Goal: Task Accomplishment & Management: Manage account settings

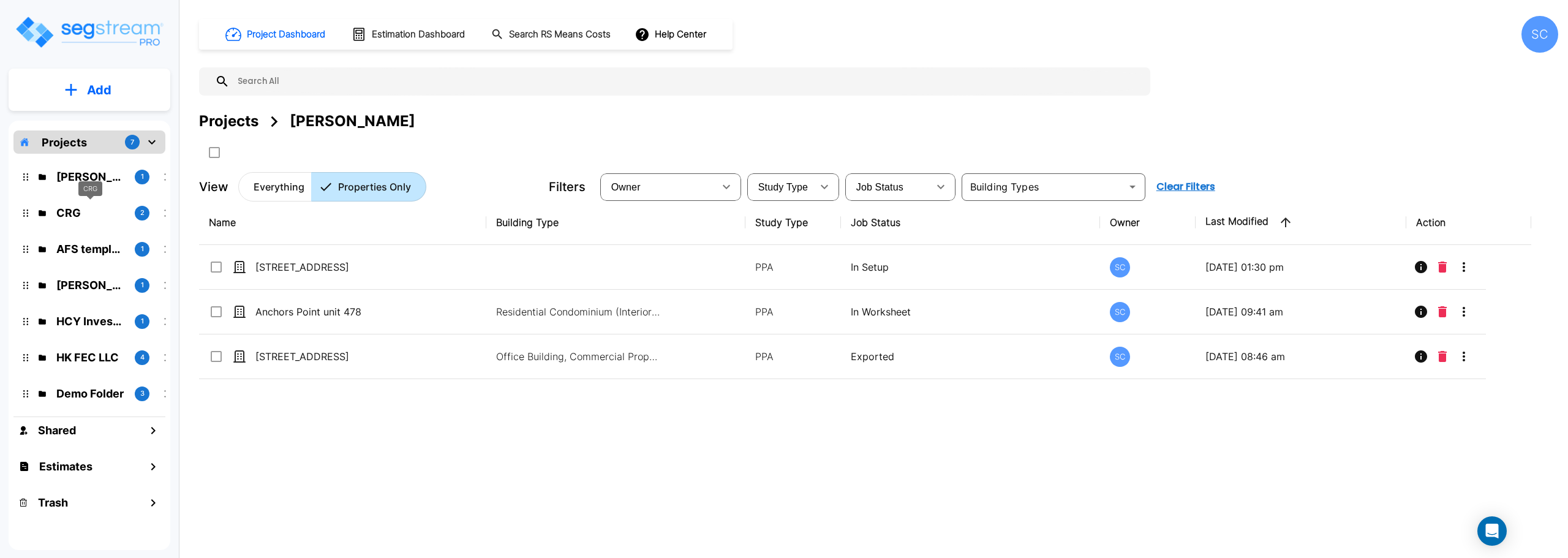
click at [71, 210] on p "CRG" at bounding box center [91, 213] width 69 height 17
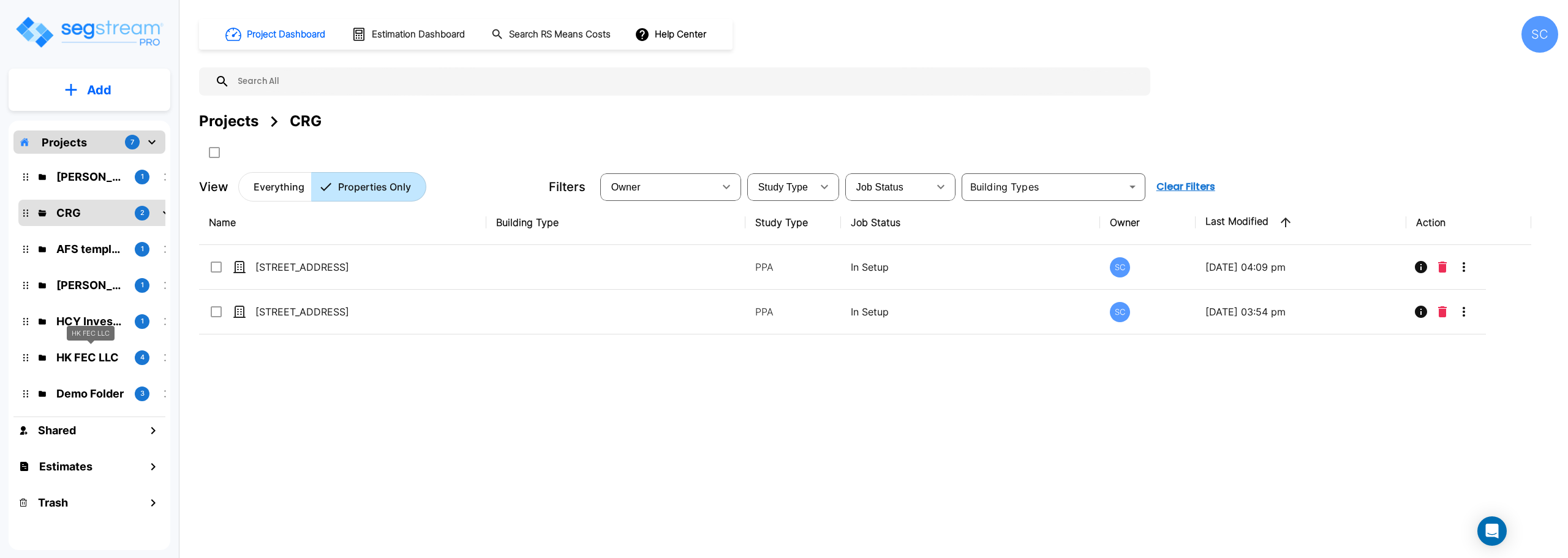
click at [87, 356] on p "HK FEC LLC" at bounding box center [91, 357] width 69 height 17
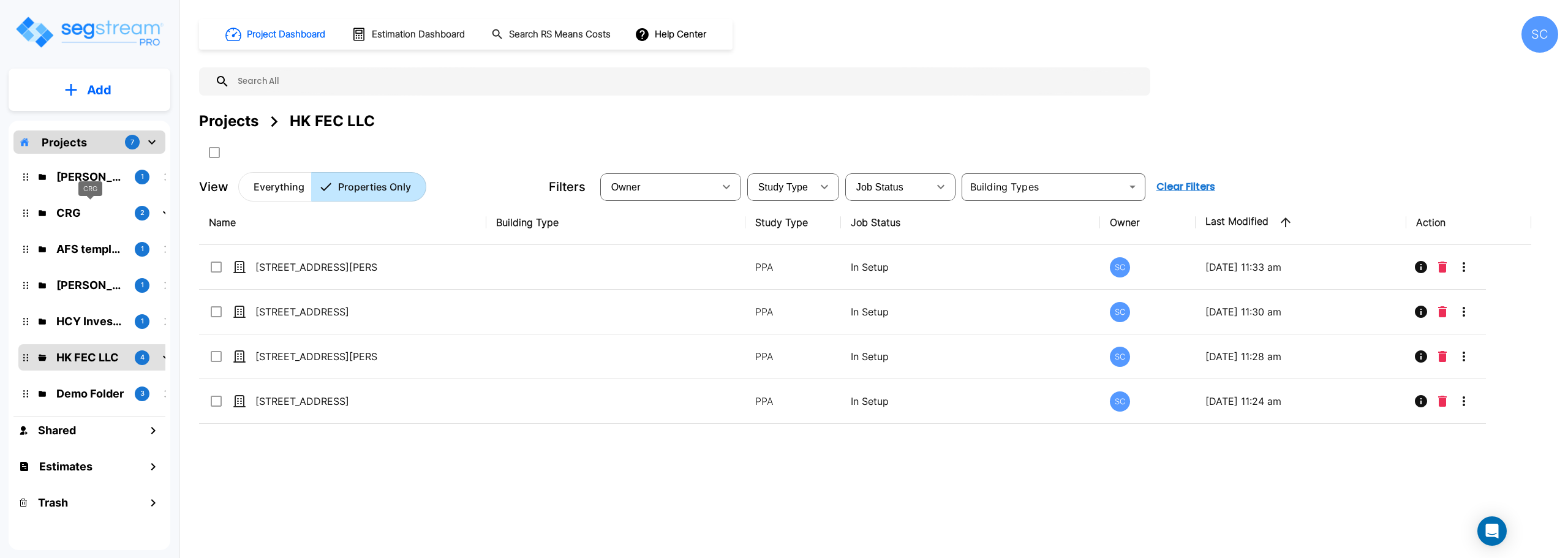
click at [74, 215] on p "CRG" at bounding box center [91, 213] width 69 height 17
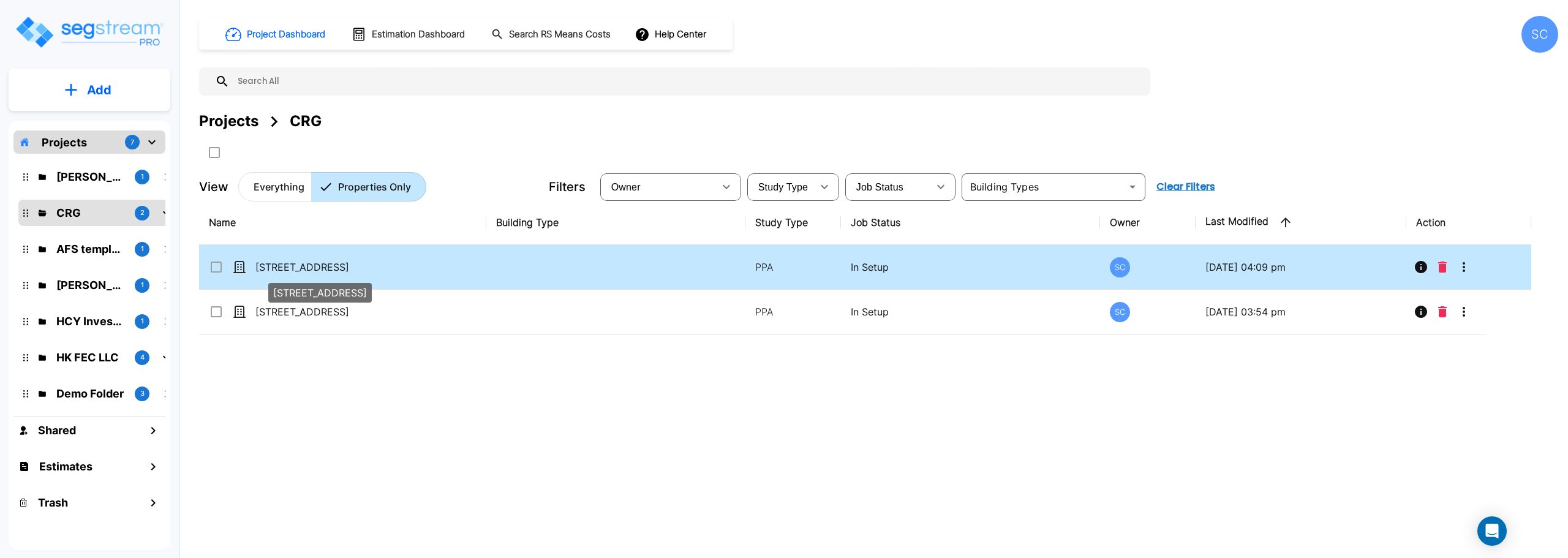
click at [283, 264] on p "5284 S 118th Road" at bounding box center [316, 267] width 123 height 15
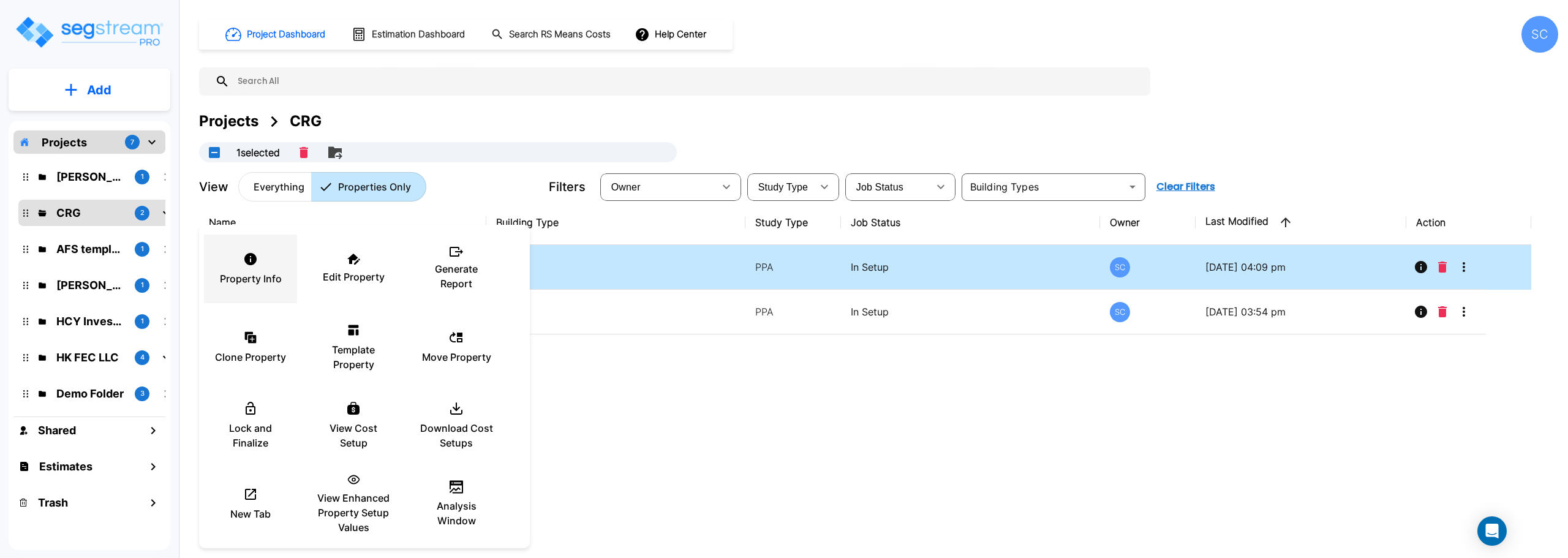
click at [272, 265] on div "Property Info" at bounding box center [251, 269] width 74 height 61
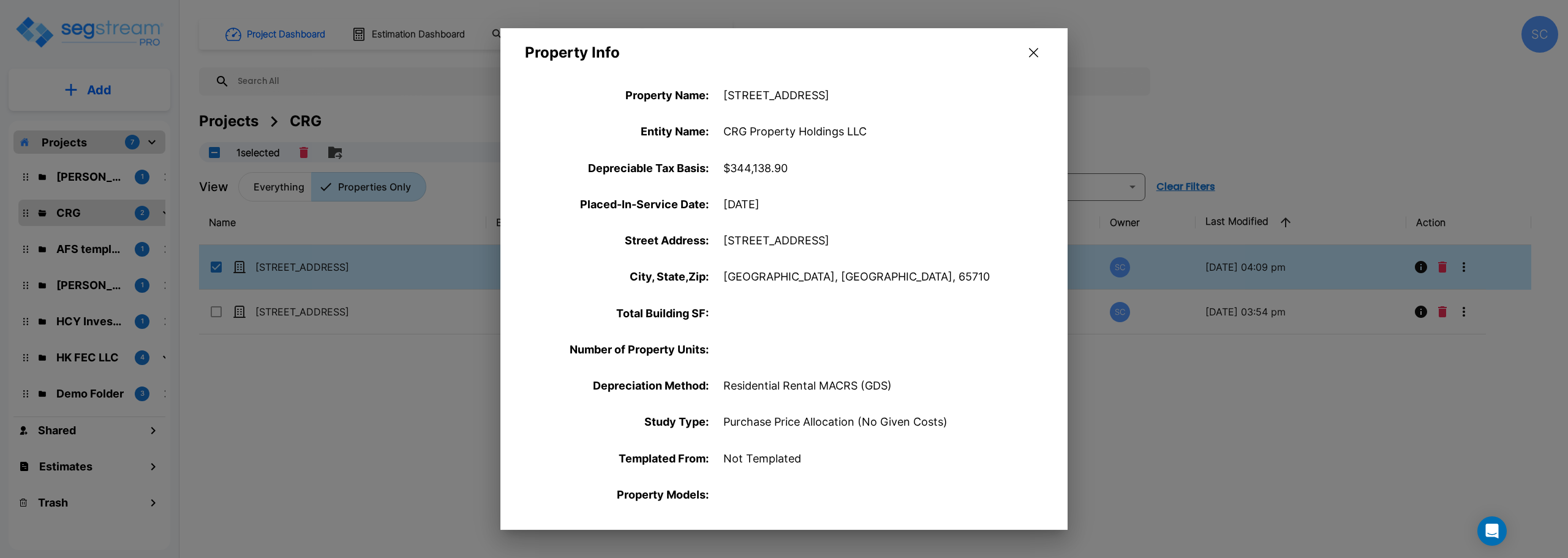
click at [1030, 41] on div "Property Info" at bounding box center [784, 45] width 567 height 35
click at [1032, 52] on icon "button" at bounding box center [1033, 53] width 9 height 10
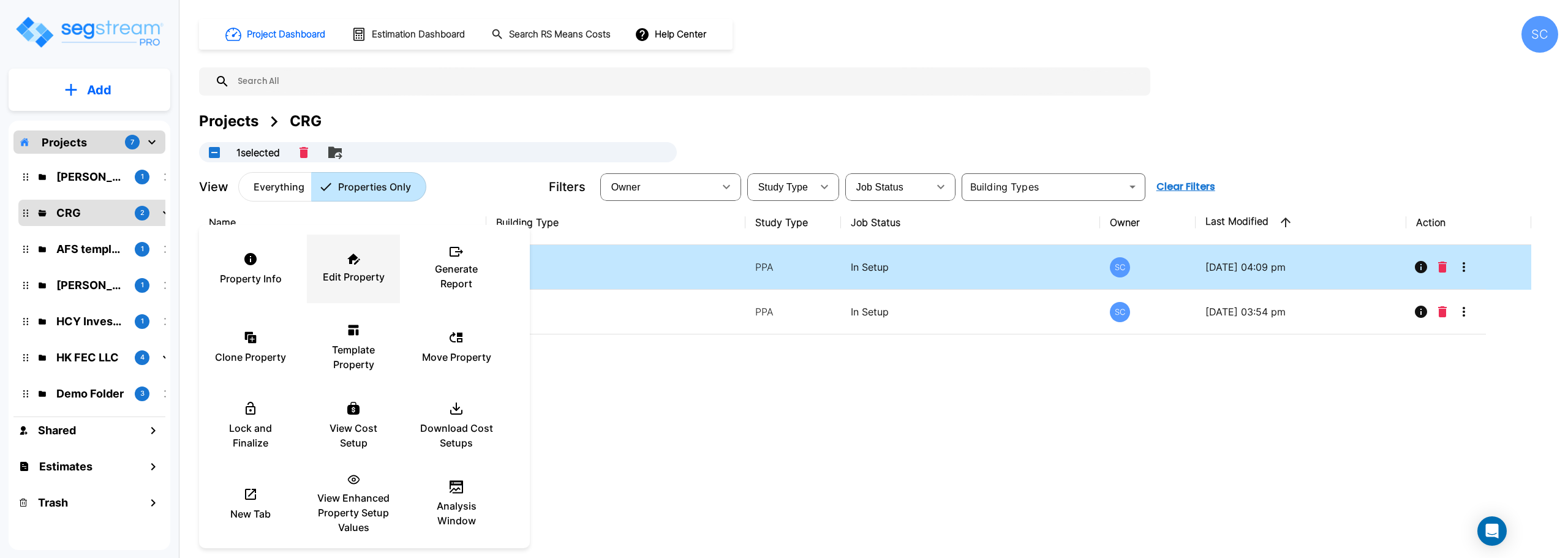
click at [358, 273] on p "Edit Property" at bounding box center [353, 277] width 62 height 15
click at [111, 105] on div at bounding box center [784, 279] width 1568 height 558
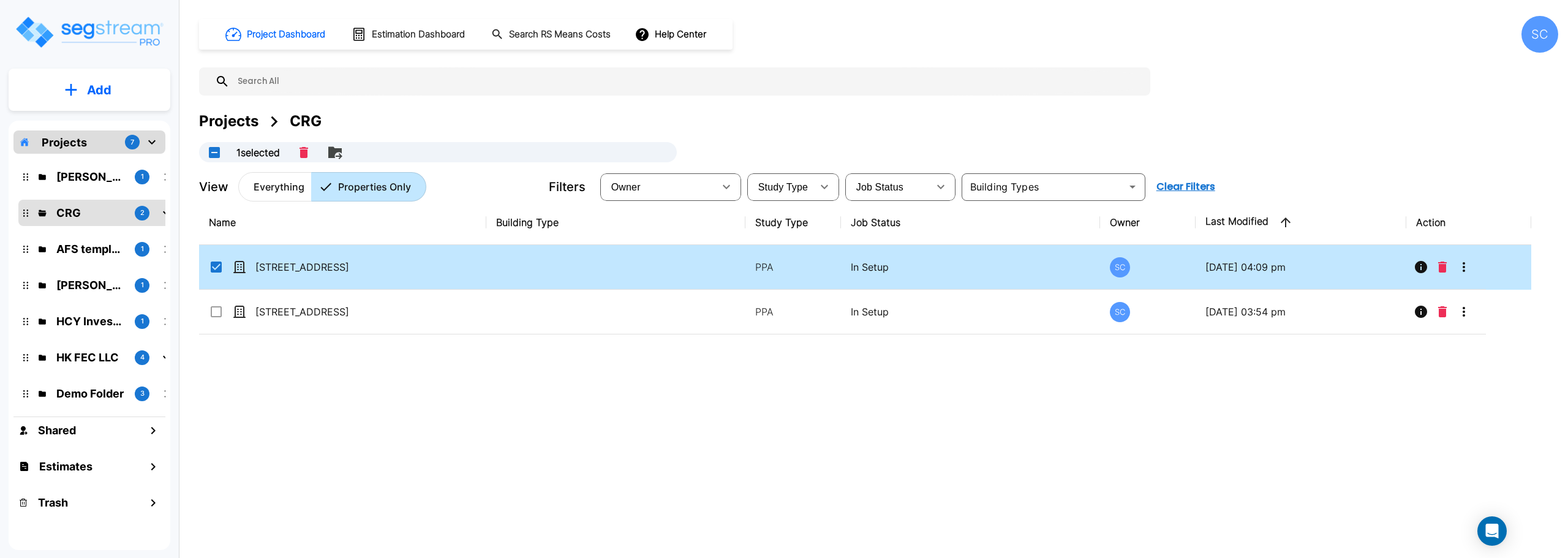
click at [214, 269] on input "select row 5284 S 118th Road" at bounding box center [215, 264] width 12 height 10
checkbox input "false"
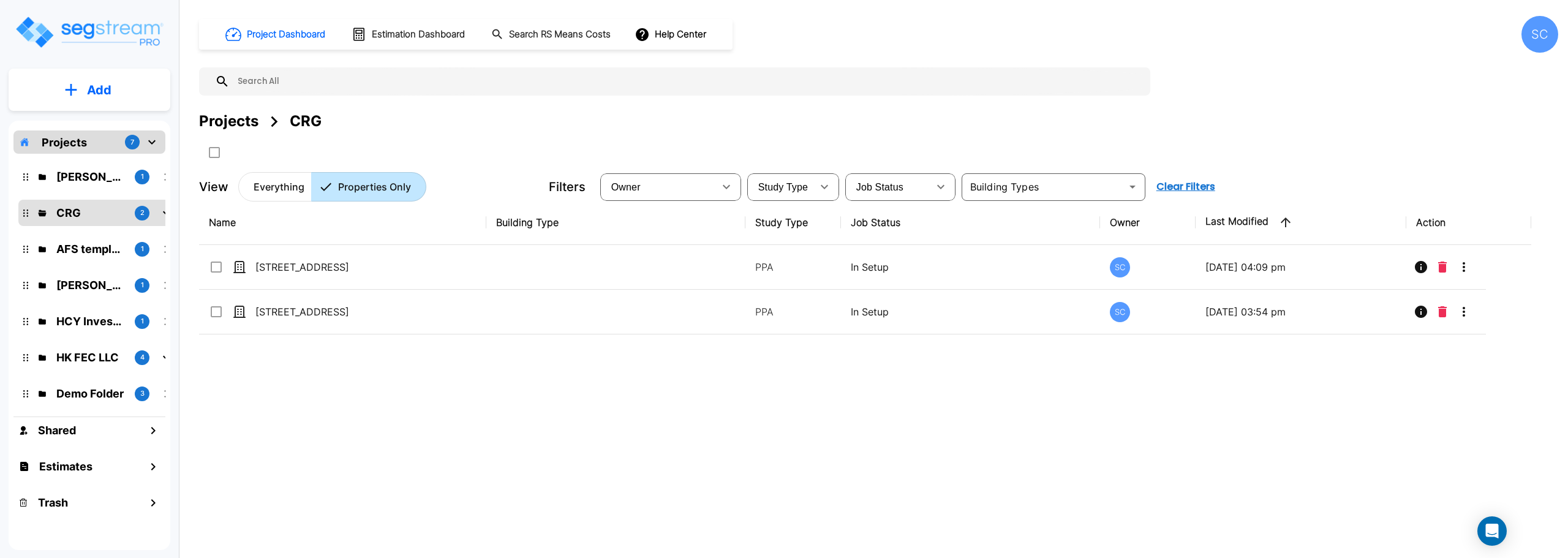
click at [264, 429] on div "Name Building Type Study Type Job Status Owner Last Modified Action 5284 S 118t…" at bounding box center [865, 373] width 1332 height 346
click at [87, 250] on p "AFS templates" at bounding box center [91, 249] width 69 height 17
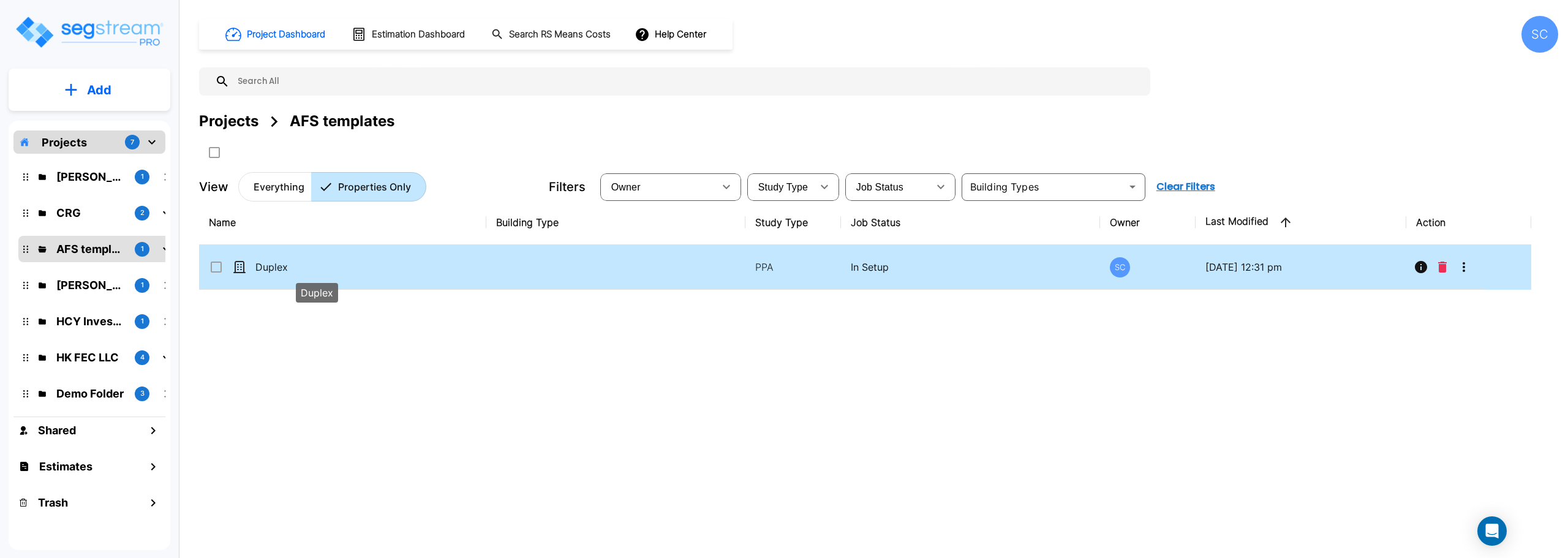
click at [275, 265] on p "Duplex" at bounding box center [316, 267] width 123 height 15
checkbox input "true"
click at [275, 265] on p "Duplex" at bounding box center [316, 267] width 123 height 15
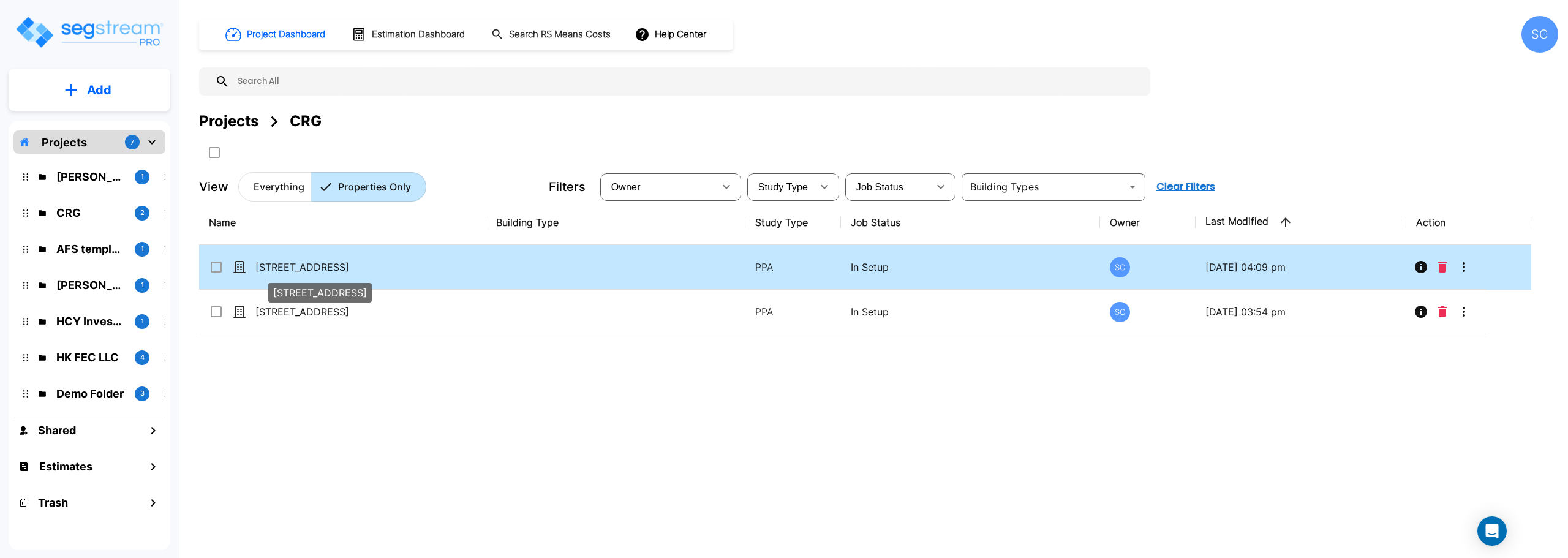
click at [302, 270] on p "[STREET_ADDRESS]" at bounding box center [316, 267] width 123 height 15
checkbox input "true"
click at [302, 270] on p "5284 S 118th Road" at bounding box center [316, 267] width 123 height 15
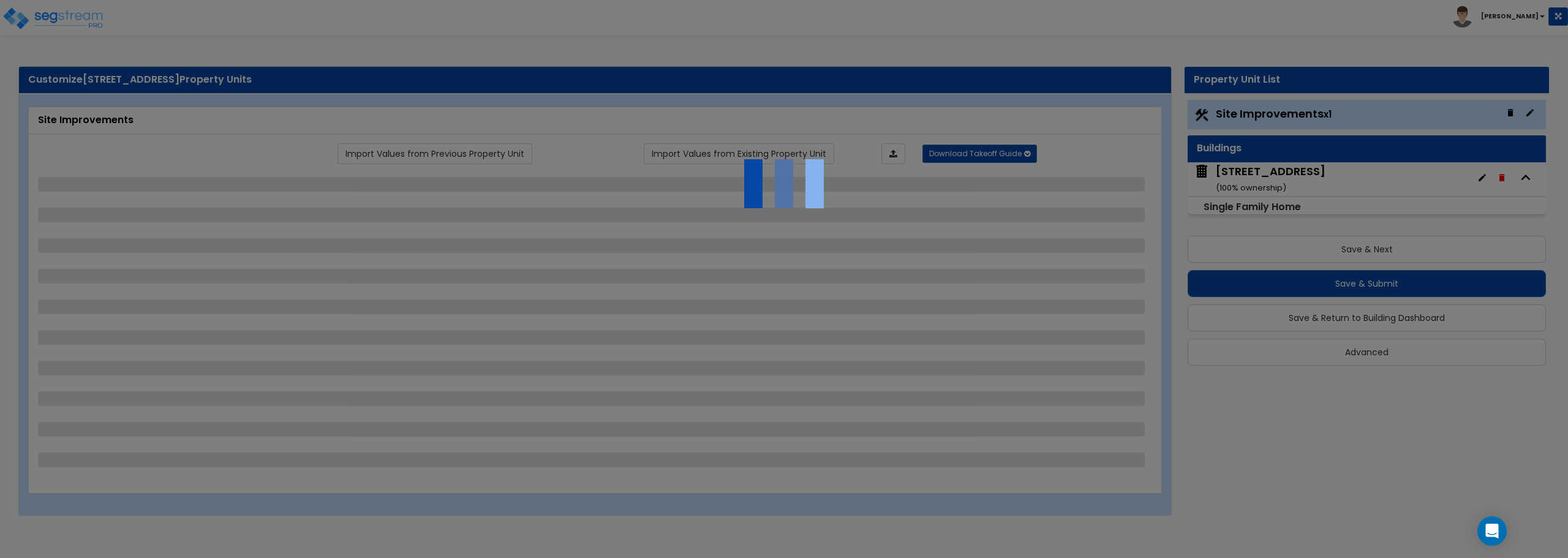
select select "2"
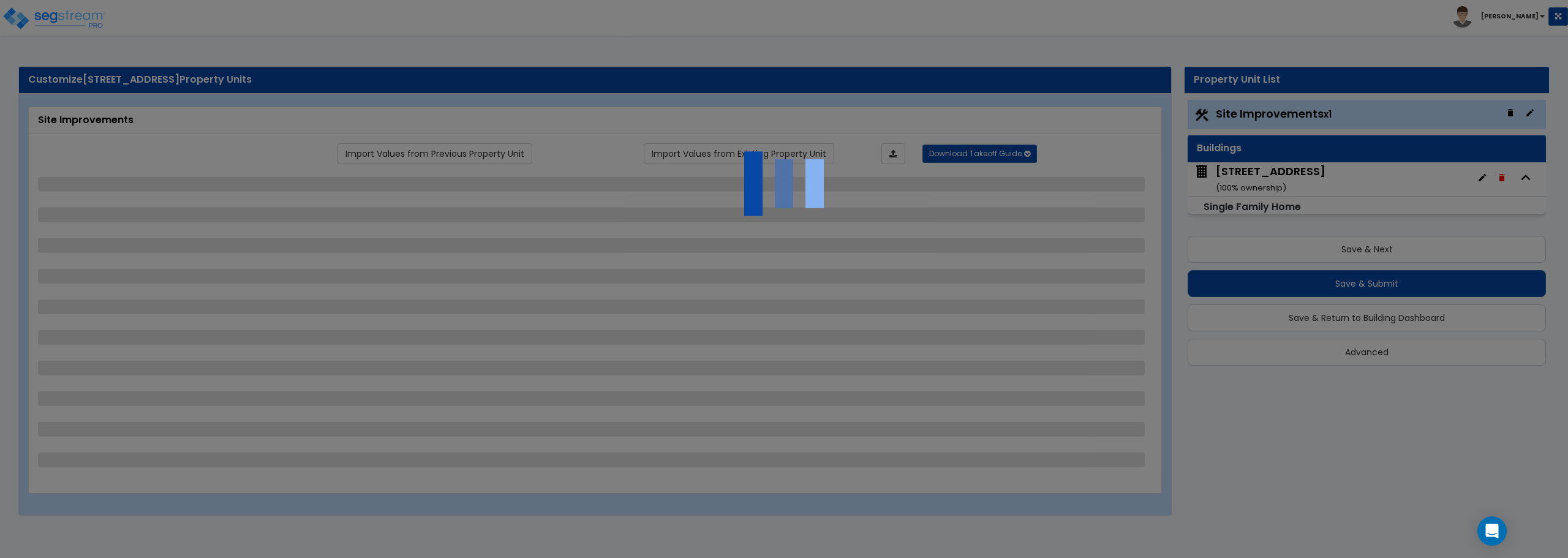
select select "1"
select select "2"
select select "1"
select select "2"
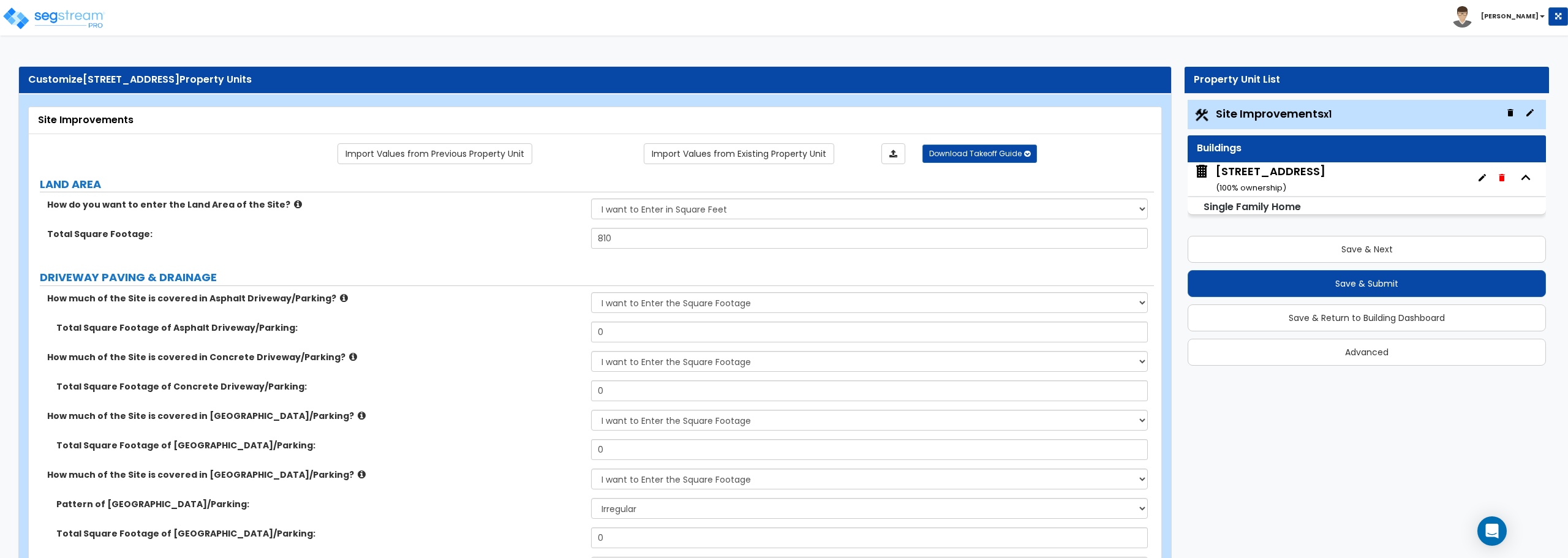
click at [1485, 181] on icon "button" at bounding box center [1482, 178] width 10 height 10
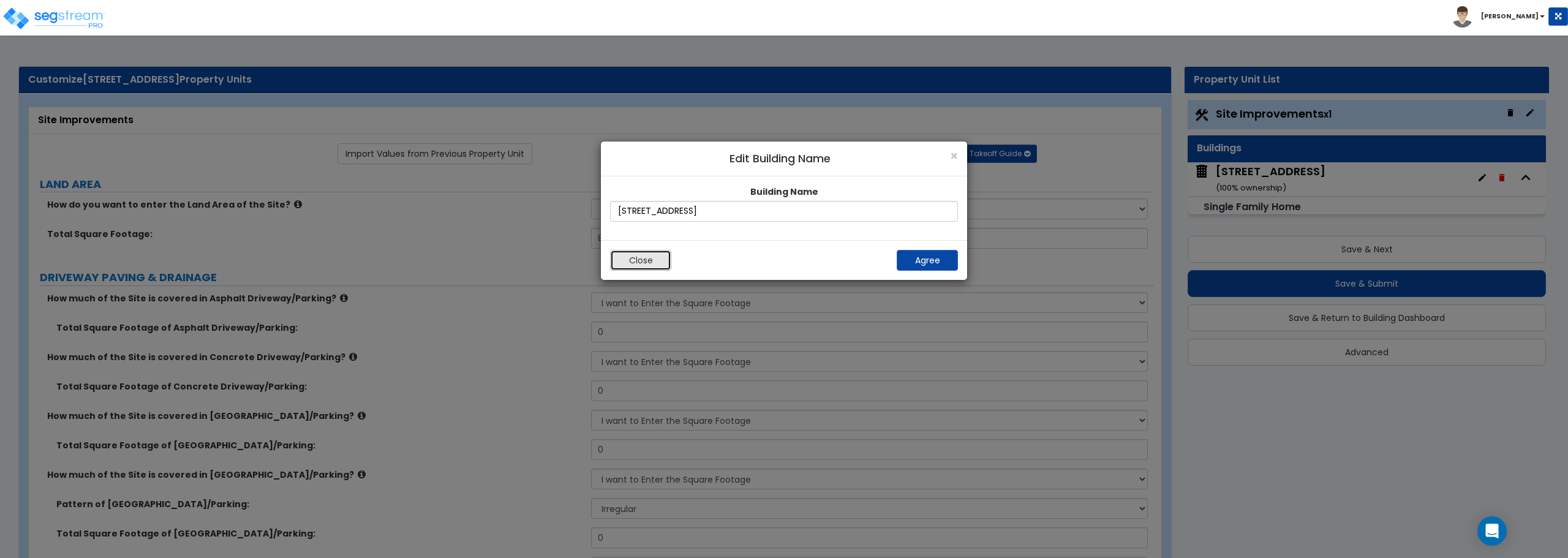
click at [619, 259] on button "Close" at bounding box center [641, 260] width 61 height 21
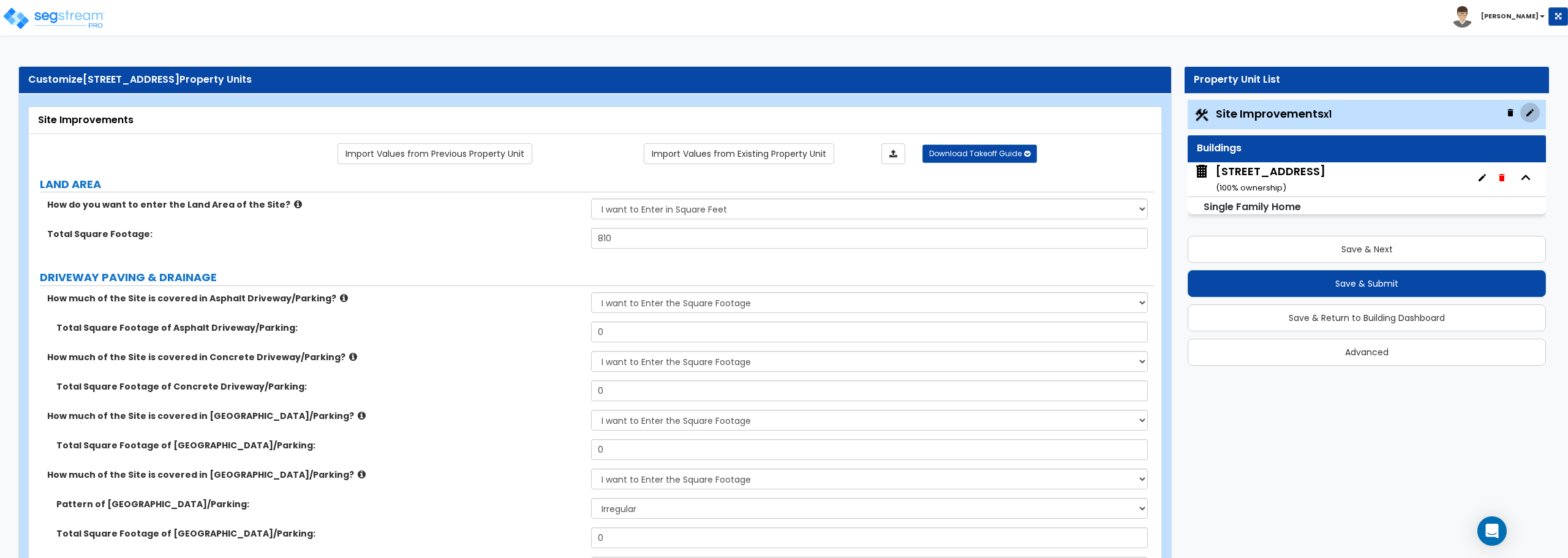
click at [1527, 112] on icon "button" at bounding box center [1530, 113] width 10 height 10
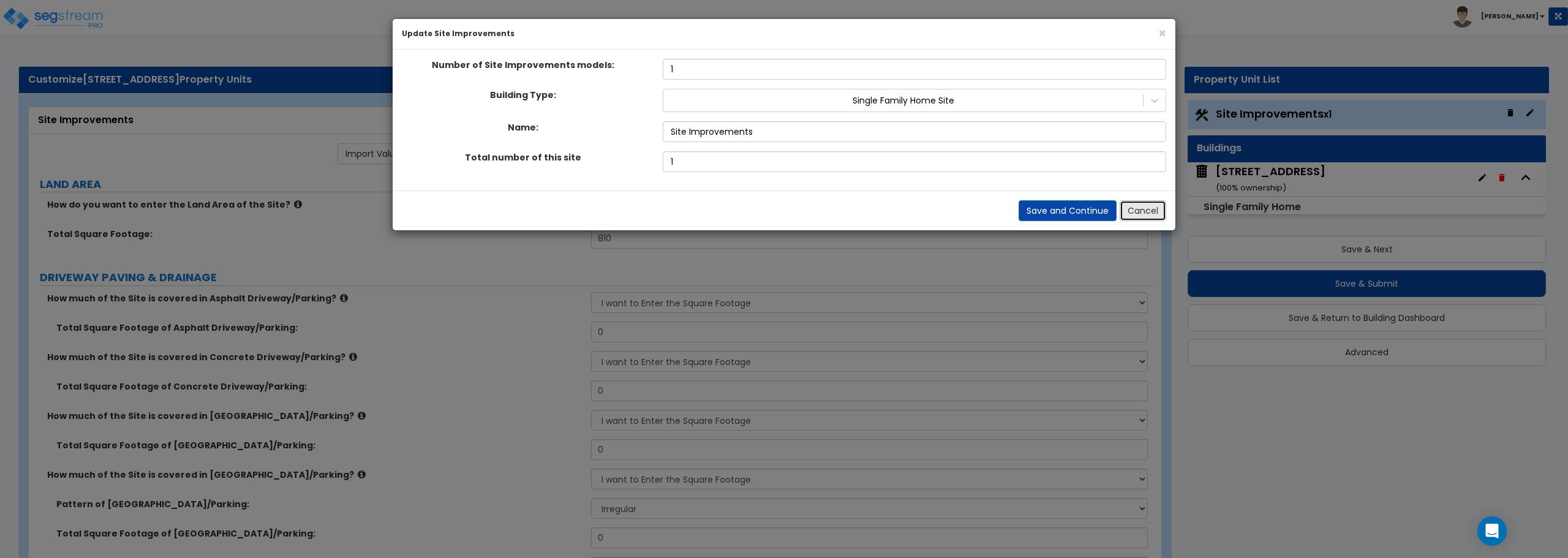
click at [1133, 210] on button "Cancel" at bounding box center [1143, 211] width 47 height 21
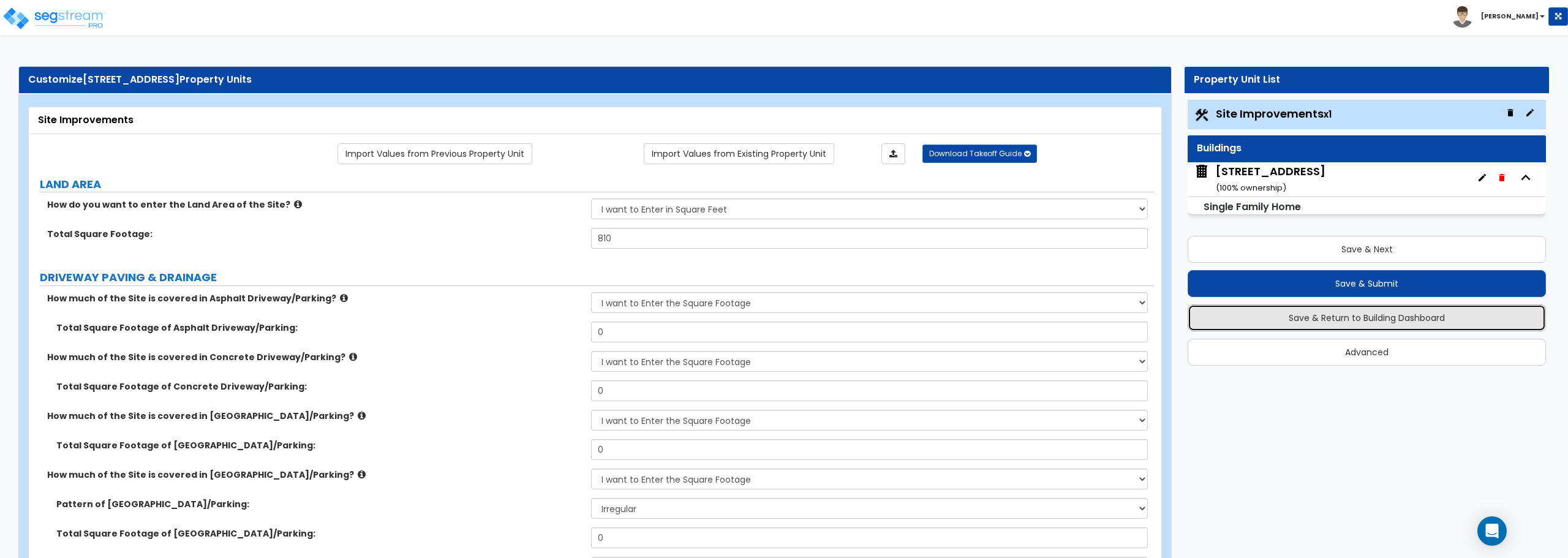
click at [1314, 321] on button "Save & Return to Building Dashboard" at bounding box center [1367, 318] width 358 height 27
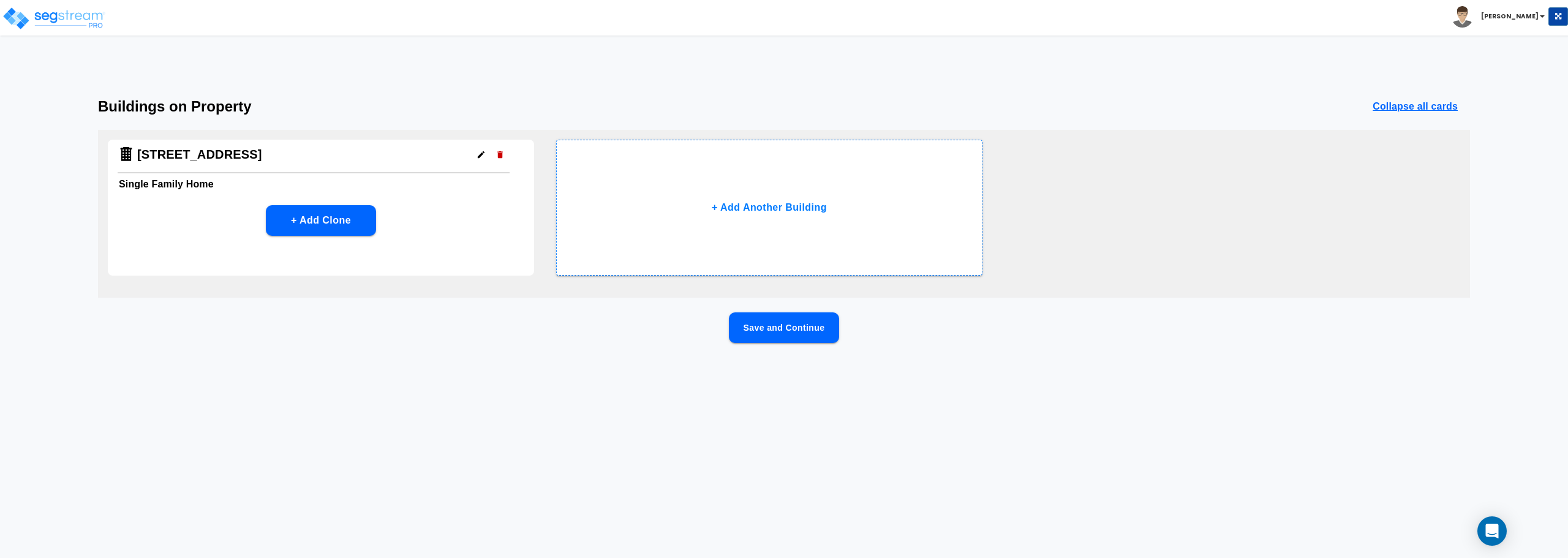
click at [481, 155] on icon "button" at bounding box center [481, 155] width 7 height 7
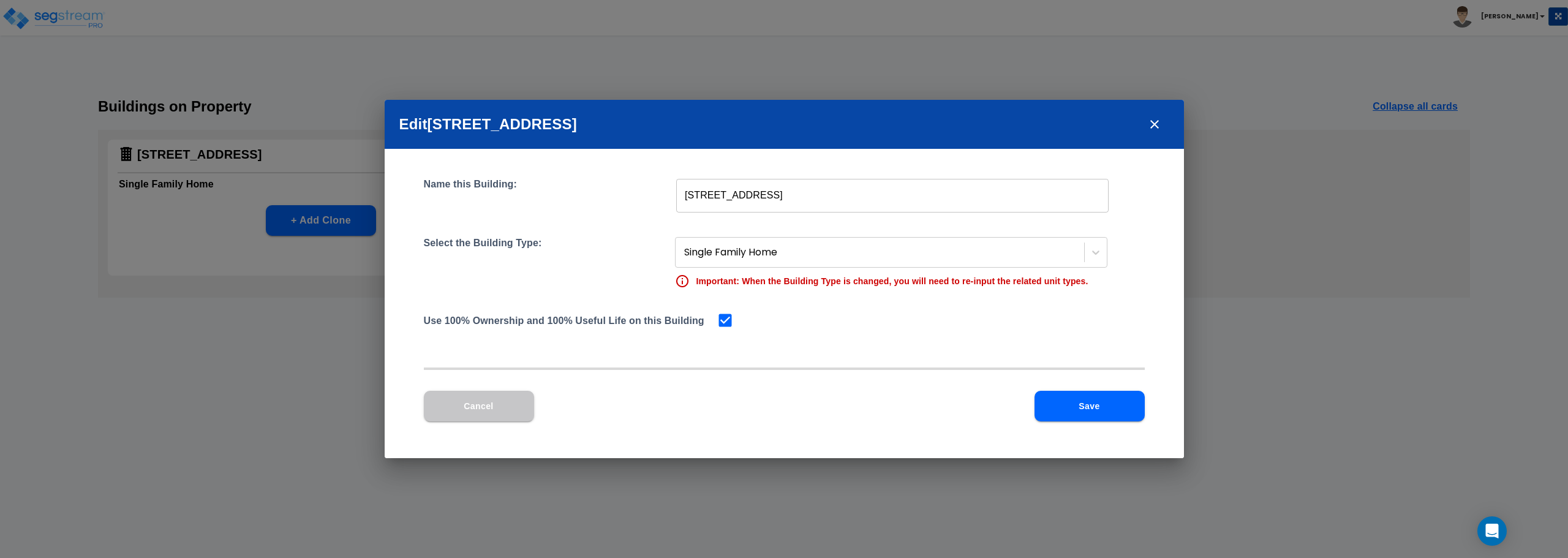
click at [708, 197] on input "5284 S 118th Rd" at bounding box center [892, 196] width 432 height 34
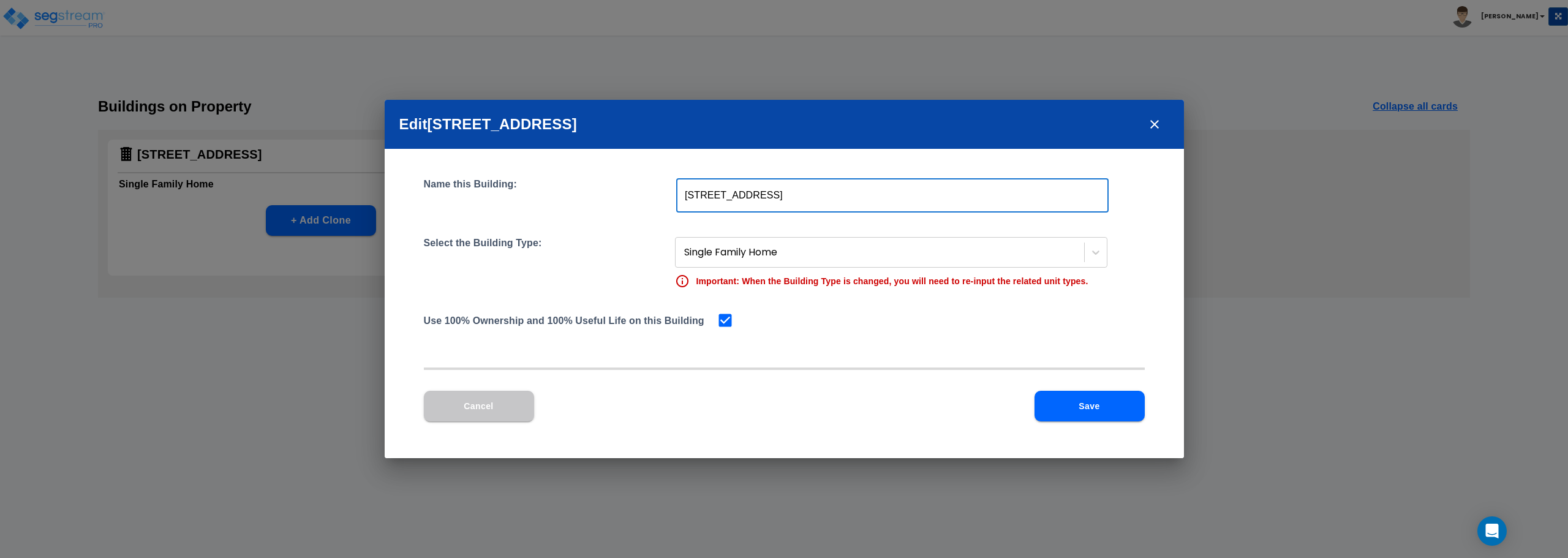
type input "5280 S 118th Rd"
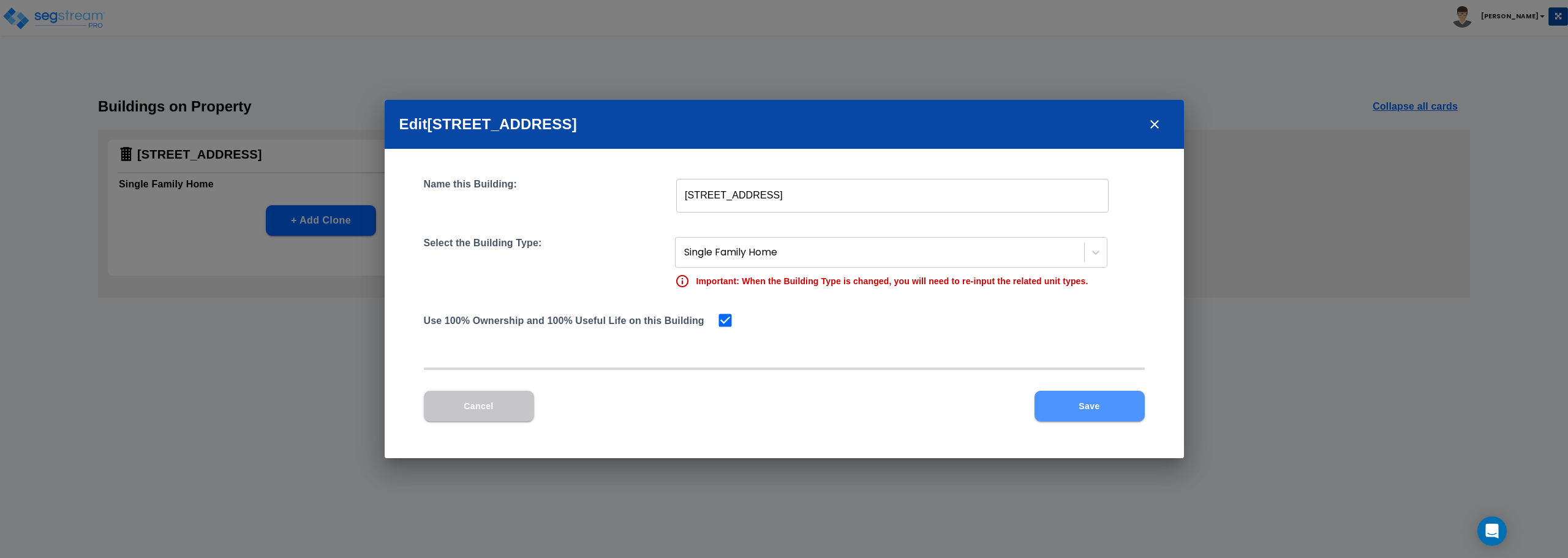
click at [1078, 406] on button "Save" at bounding box center [1090, 406] width 110 height 31
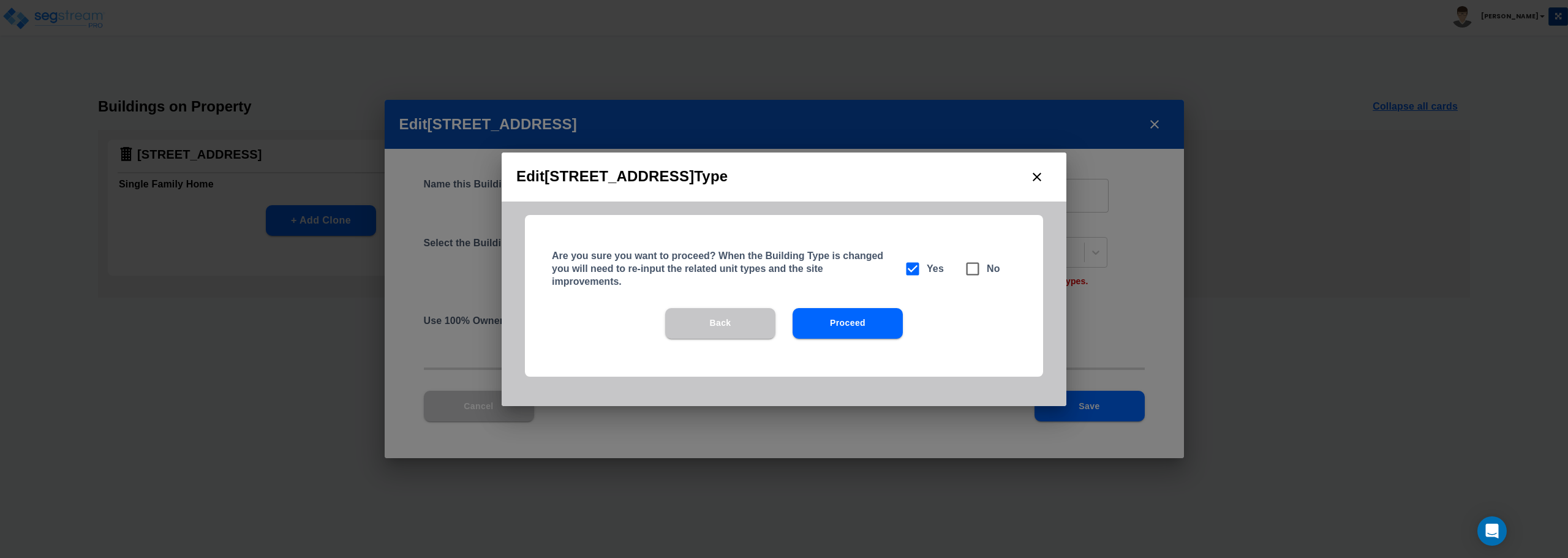
click at [849, 316] on button "Proceed" at bounding box center [847, 323] width 110 height 31
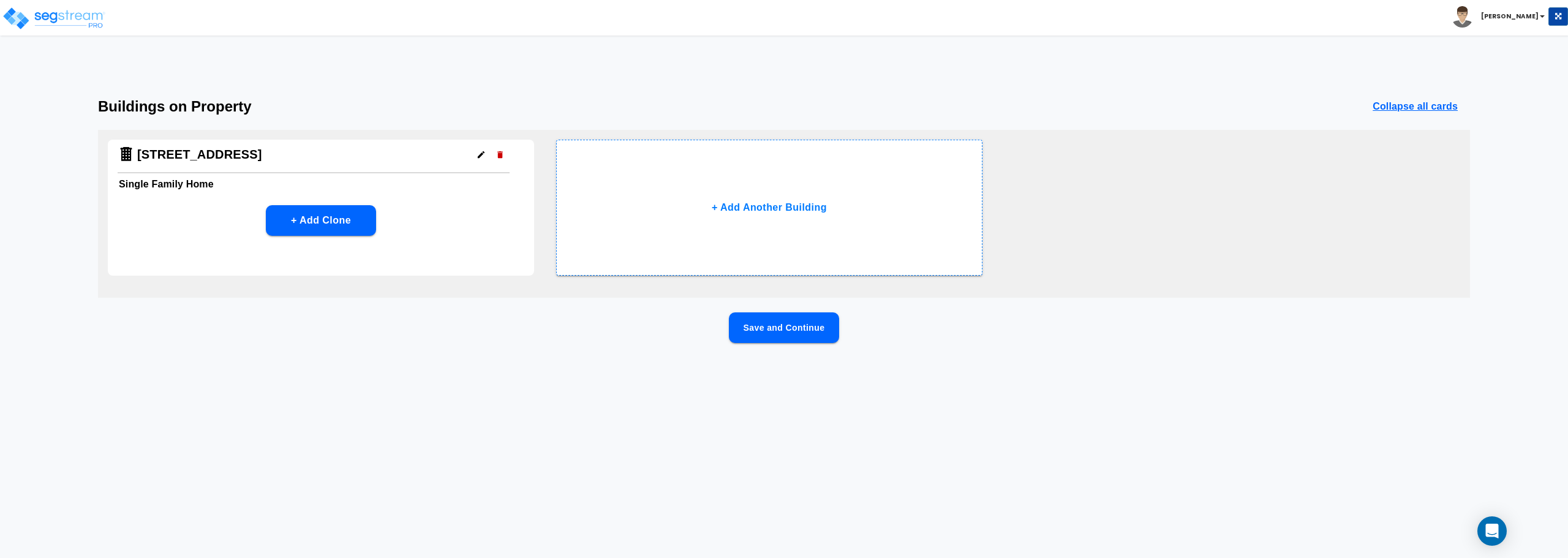
click at [791, 335] on button "Save and Continue" at bounding box center [784, 327] width 110 height 31
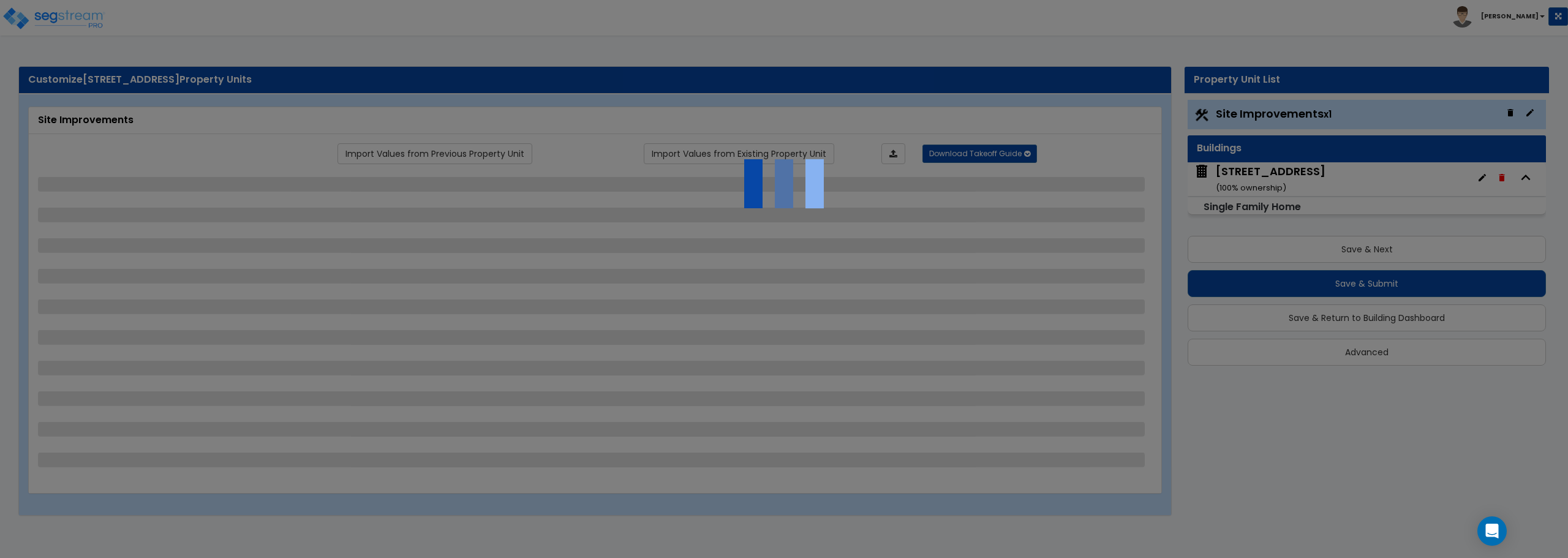
select select "2"
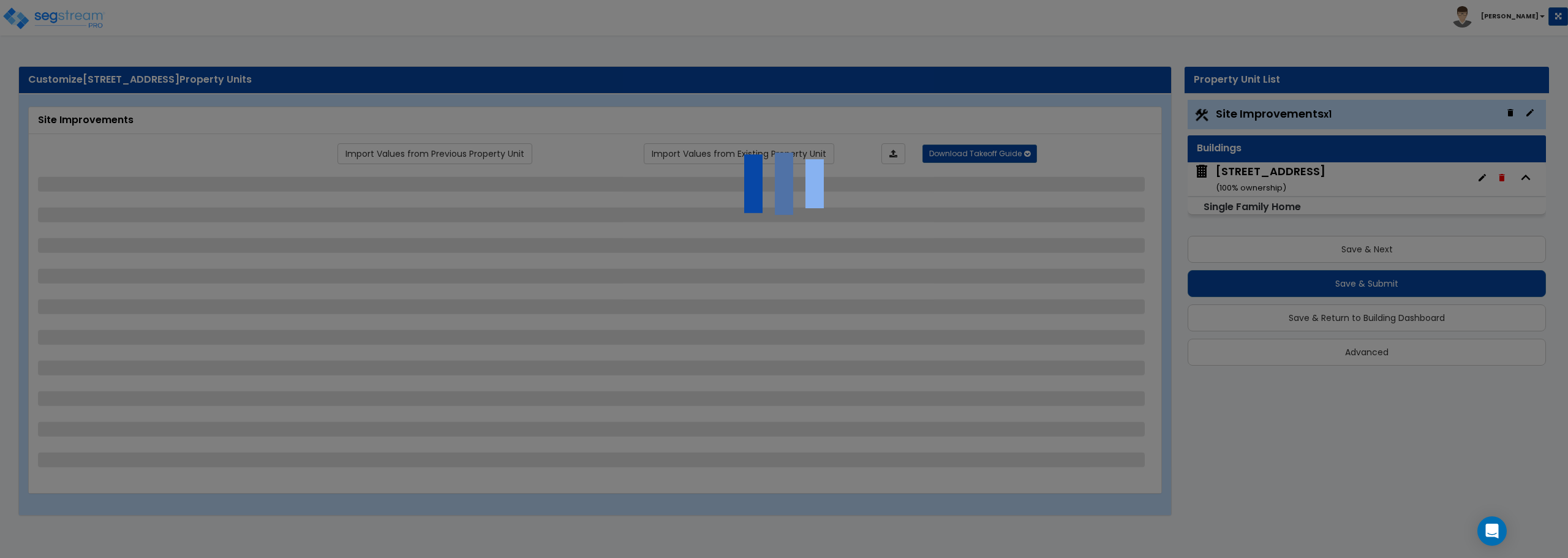
select select "1"
select select "2"
select select "1"
select select "2"
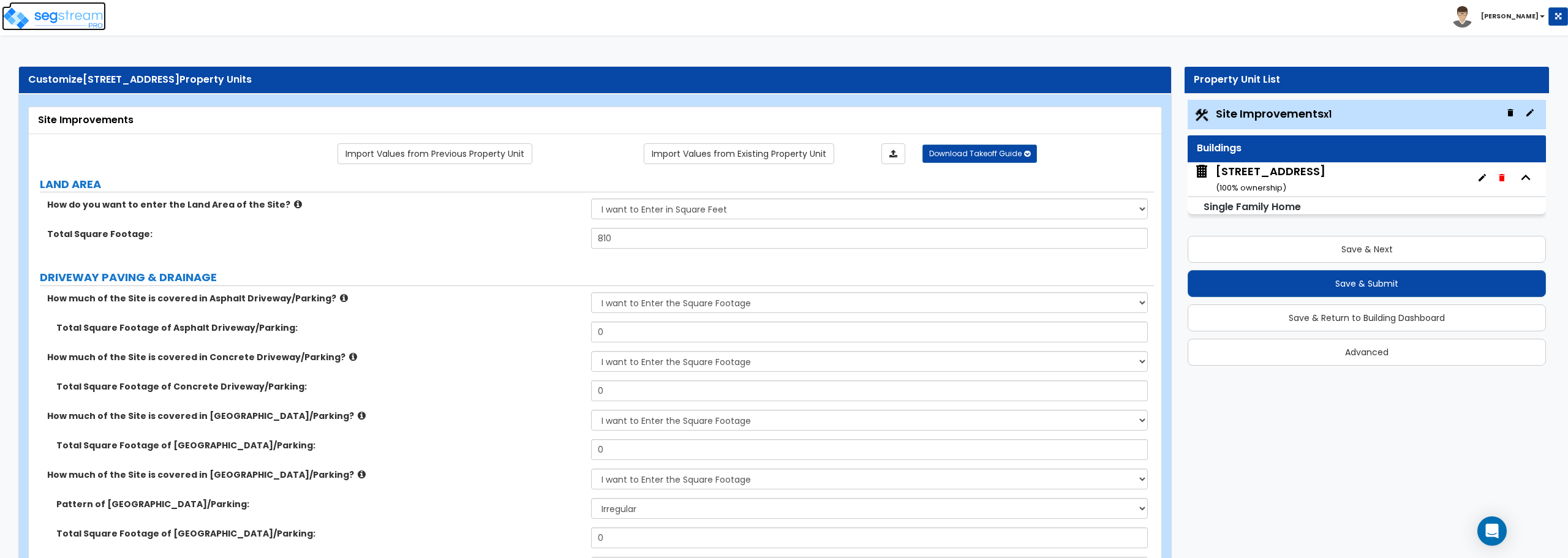
click at [52, 14] on img at bounding box center [54, 18] width 104 height 25
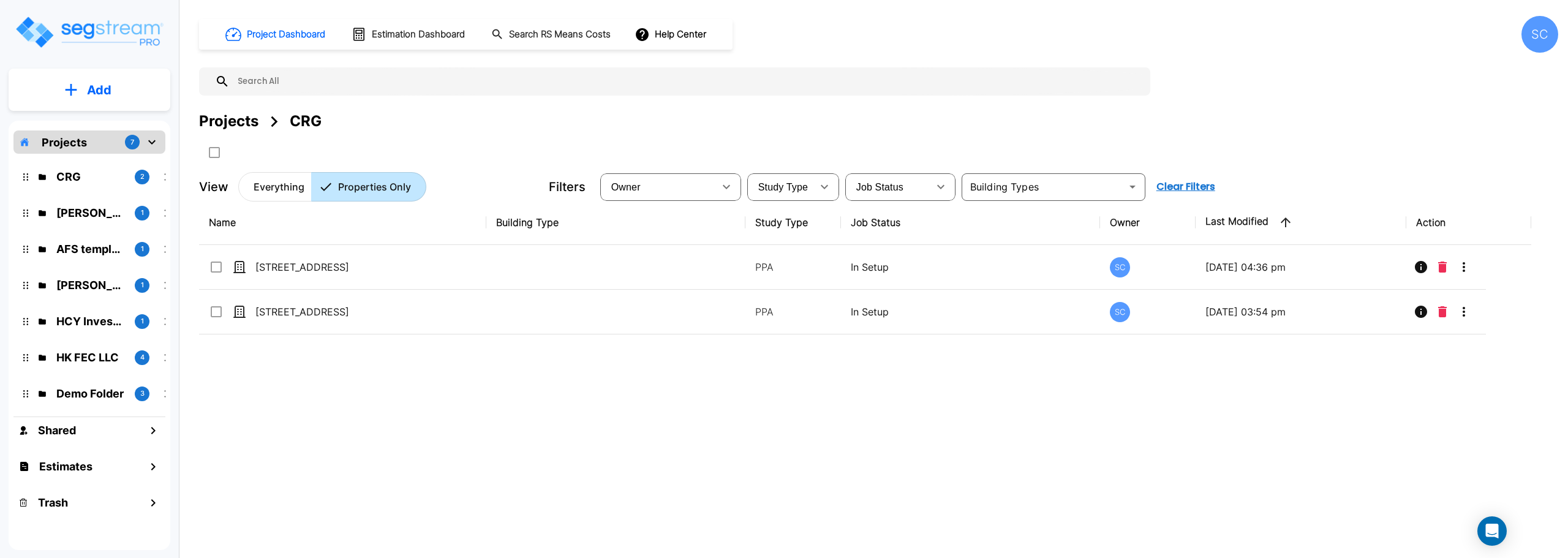
click at [69, 137] on p "Projects" at bounding box center [64, 142] width 45 height 17
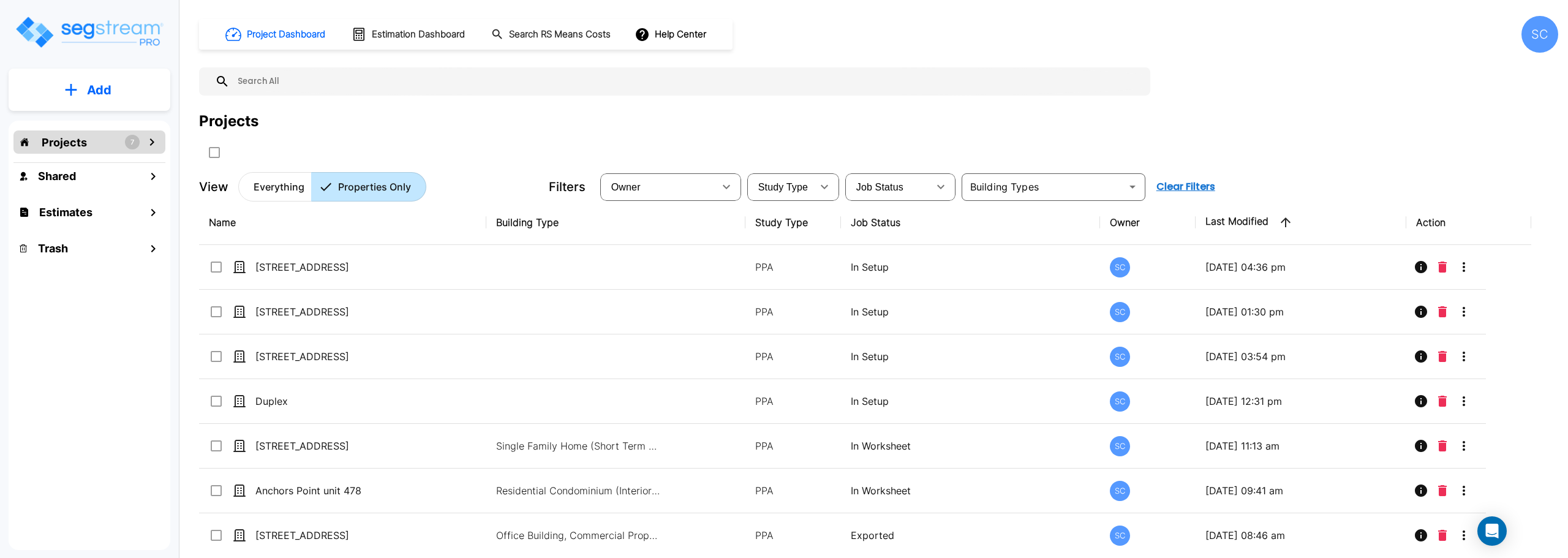
click at [137, 88] on button "Add" at bounding box center [90, 90] width 162 height 36
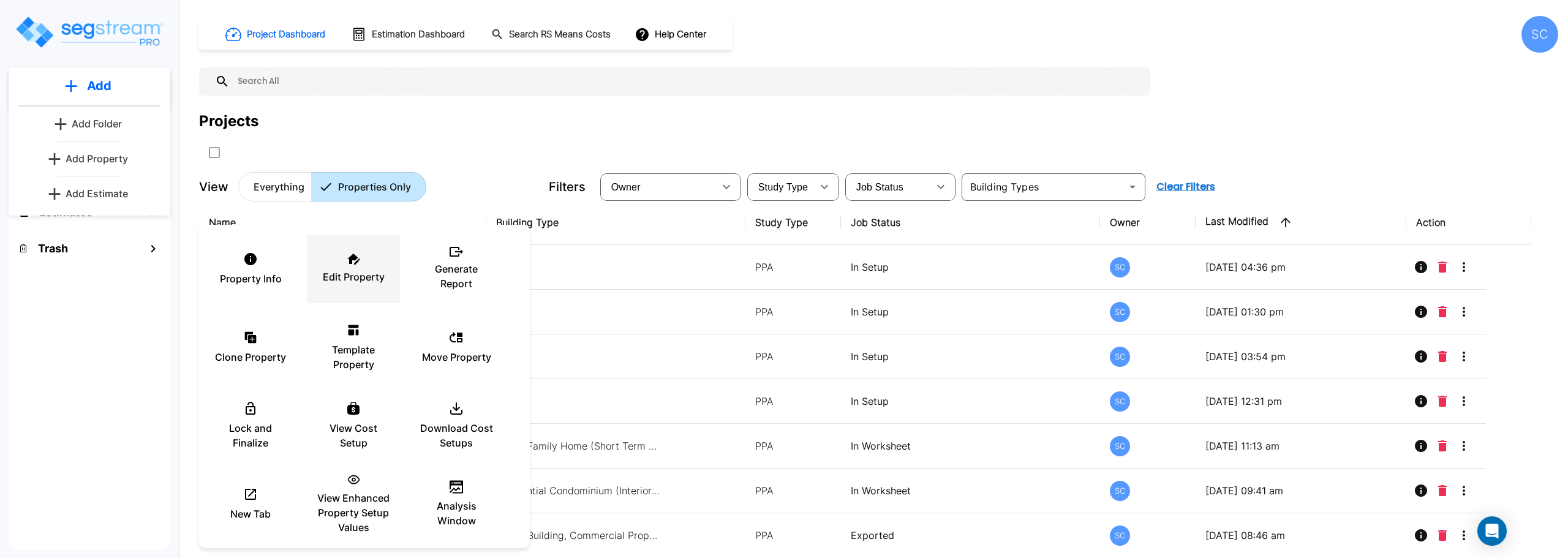
click at [347, 265] on div "Edit Property" at bounding box center [353, 269] width 74 height 61
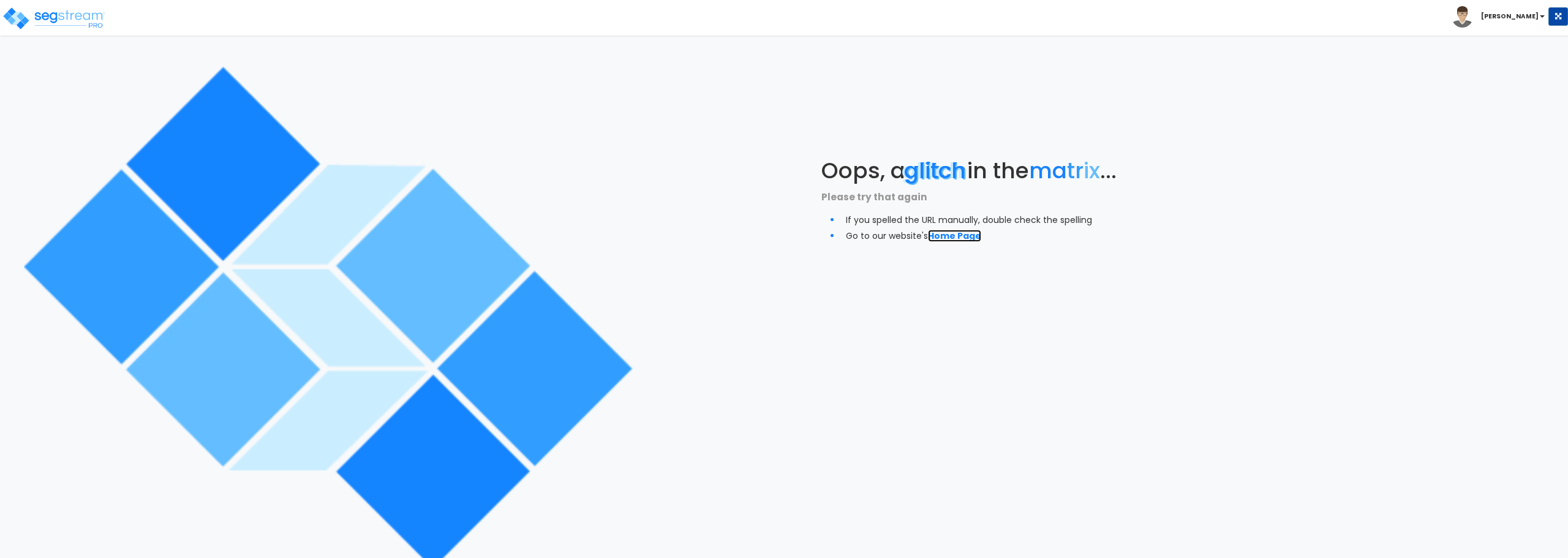
click at [949, 237] on link "Home Page" at bounding box center [954, 236] width 53 height 12
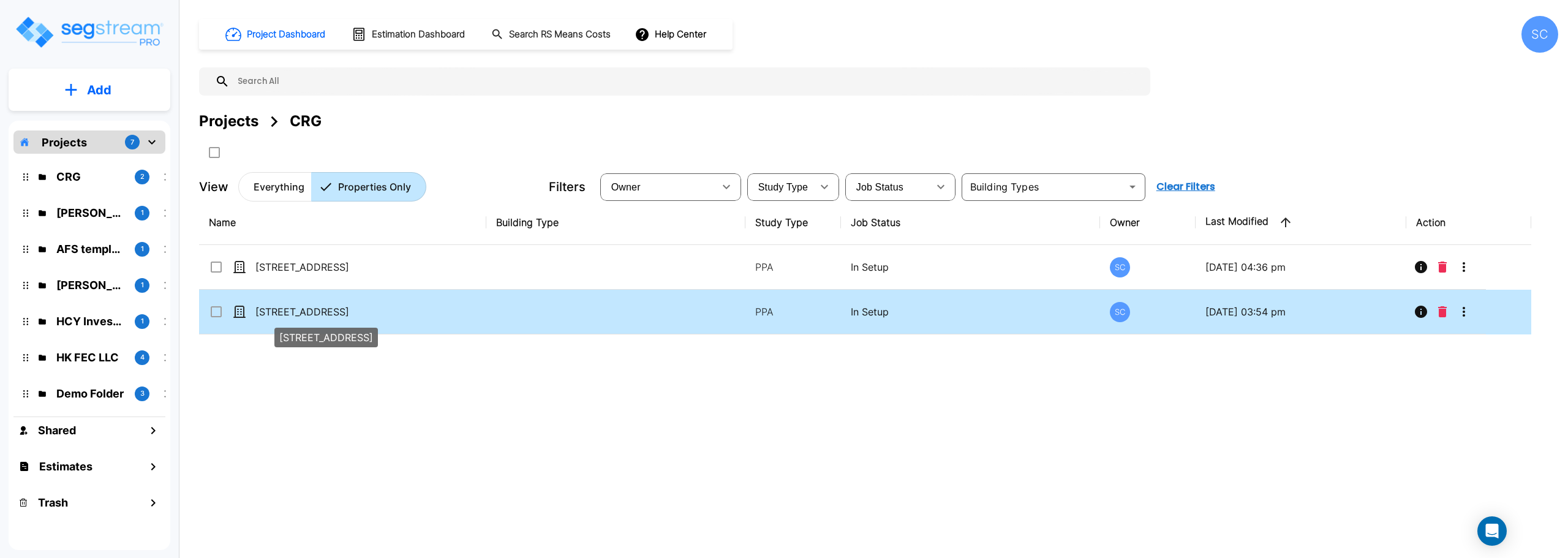
click at [275, 315] on p "[STREET_ADDRESS]" at bounding box center [316, 311] width 123 height 15
checkbox input "false"
click at [275, 315] on p "[STREET_ADDRESS]" at bounding box center [316, 311] width 123 height 15
click at [302, 310] on p "[STREET_ADDRESS]" at bounding box center [316, 311] width 123 height 15
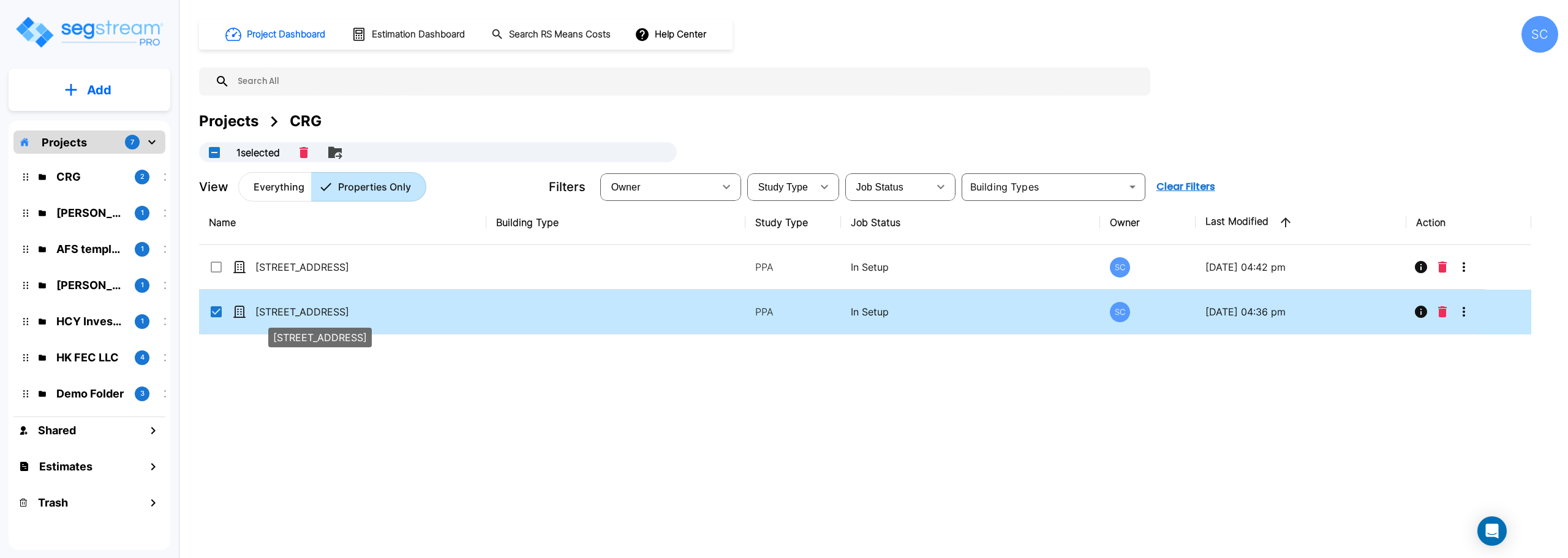
checkbox input "true"
click at [302, 310] on p "[STREET_ADDRESS]" at bounding box center [316, 311] width 123 height 15
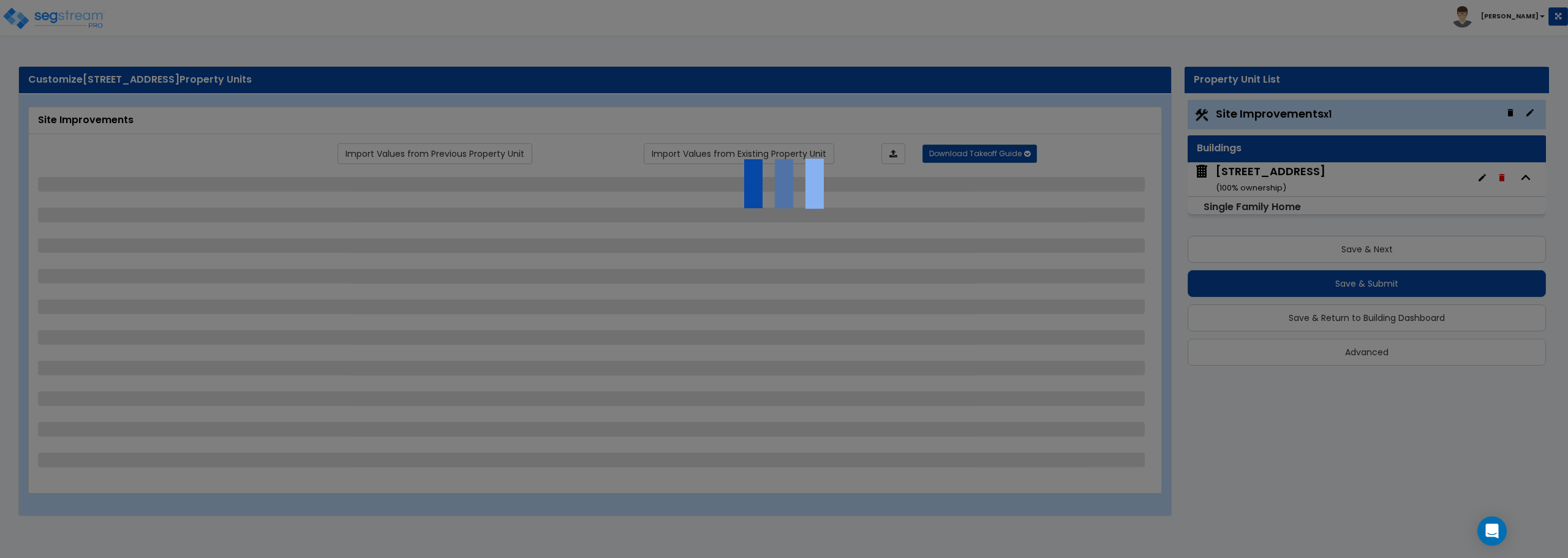
select select "2"
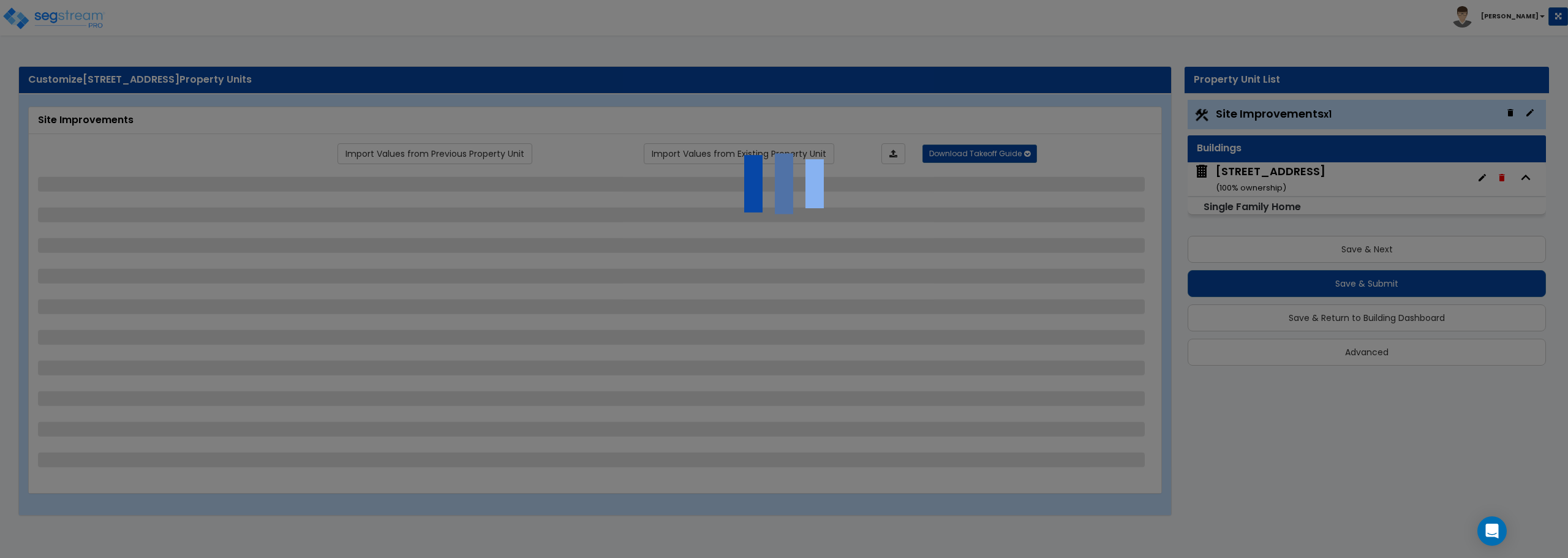
select select "1"
select select "2"
select select "1"
select select "2"
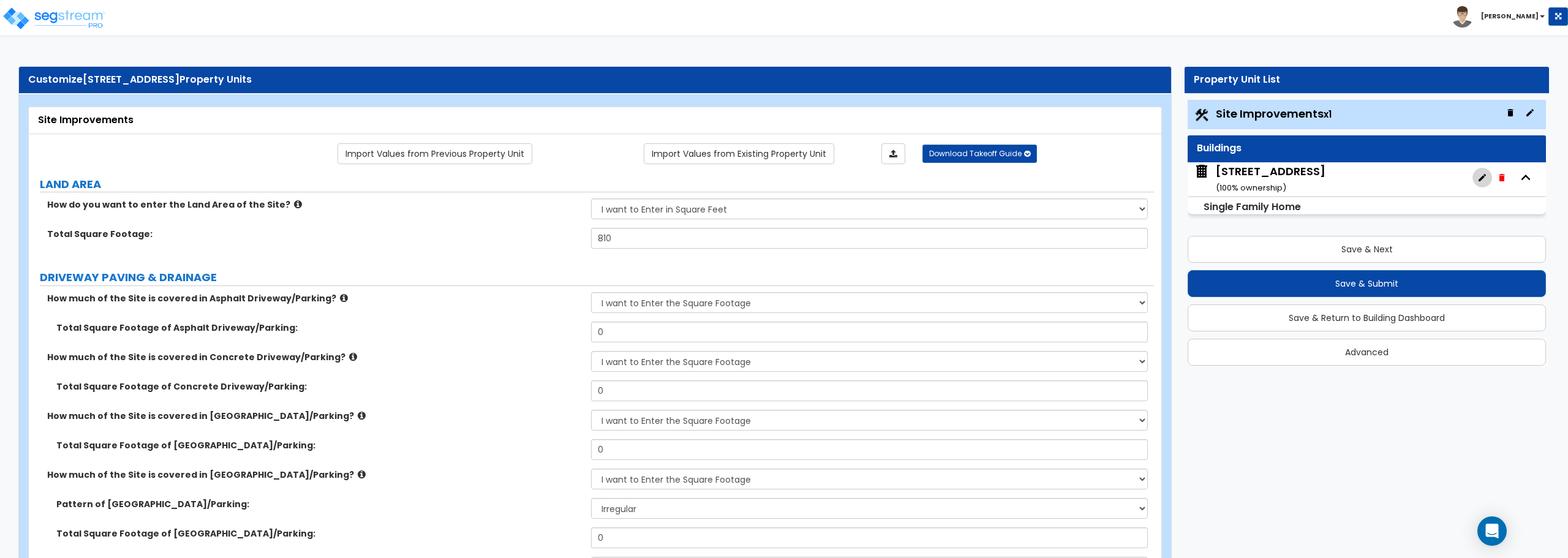
click at [1488, 178] on button "button" at bounding box center [1482, 178] width 20 height 20
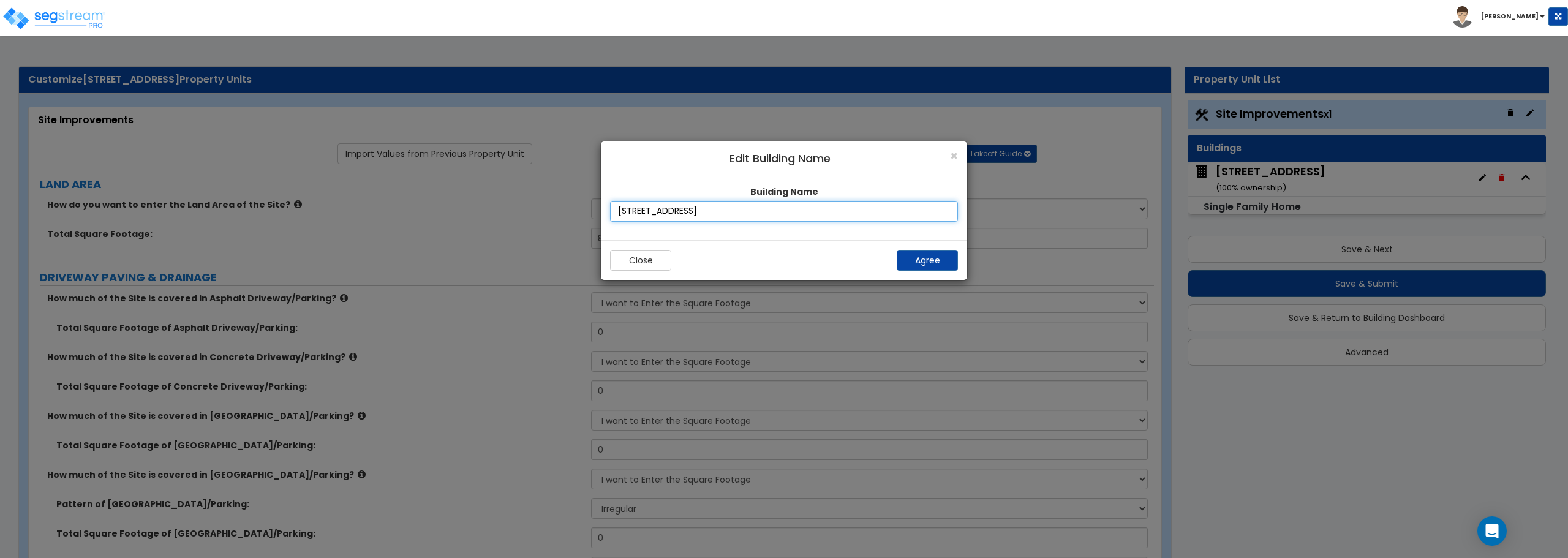
click at [638, 211] on input "5284 S 118th Rd" at bounding box center [784, 212] width 348 height 21
type input "5280 S 118th Rd"
click at [919, 259] on button "Agree" at bounding box center [927, 260] width 61 height 21
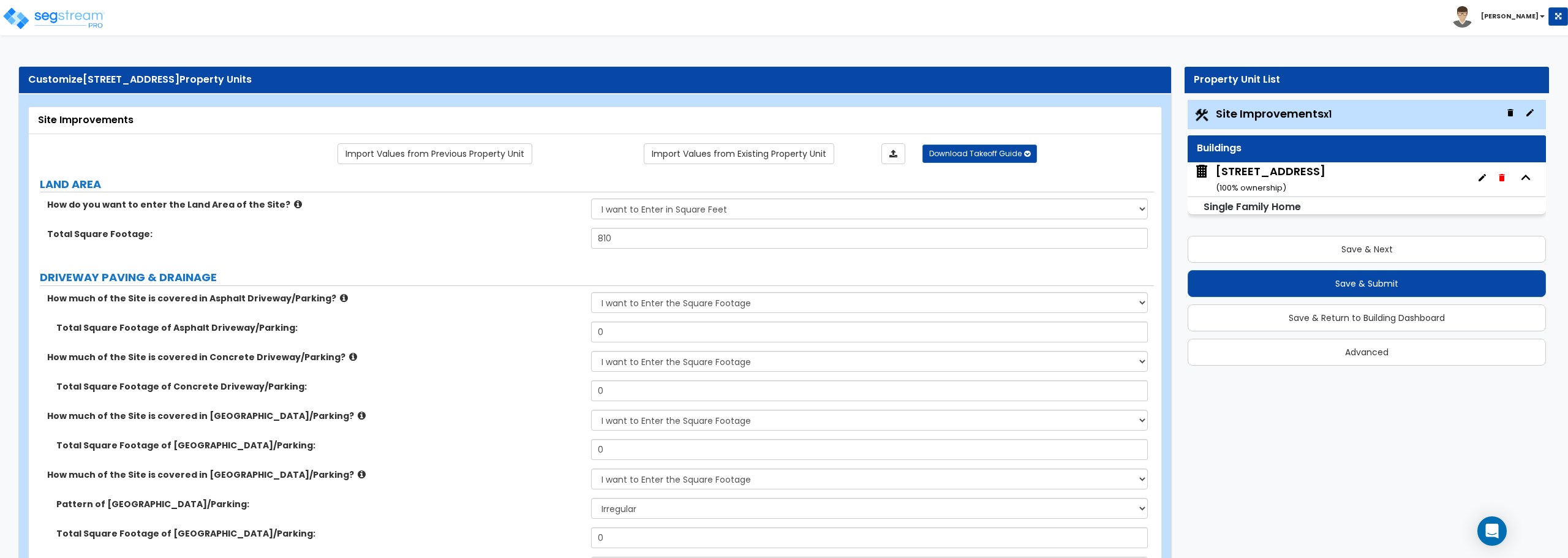
click at [1478, 177] on icon "button" at bounding box center [1482, 178] width 10 height 10
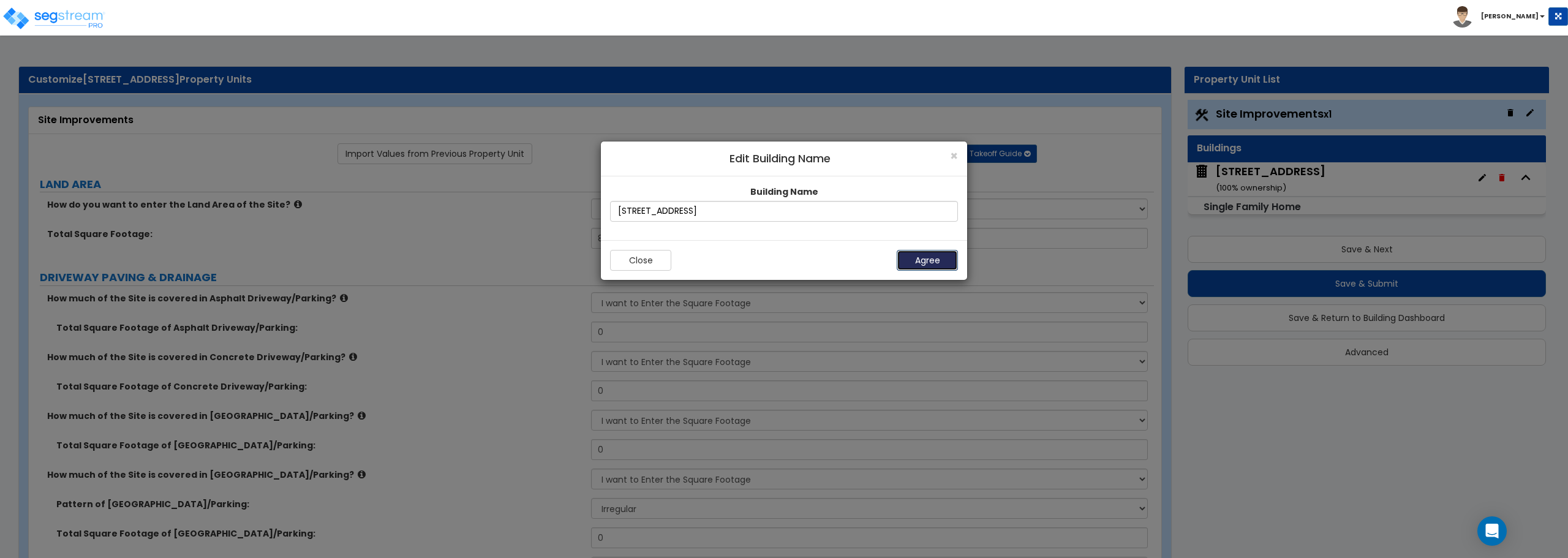
click at [938, 262] on button "Agree" at bounding box center [927, 260] width 61 height 21
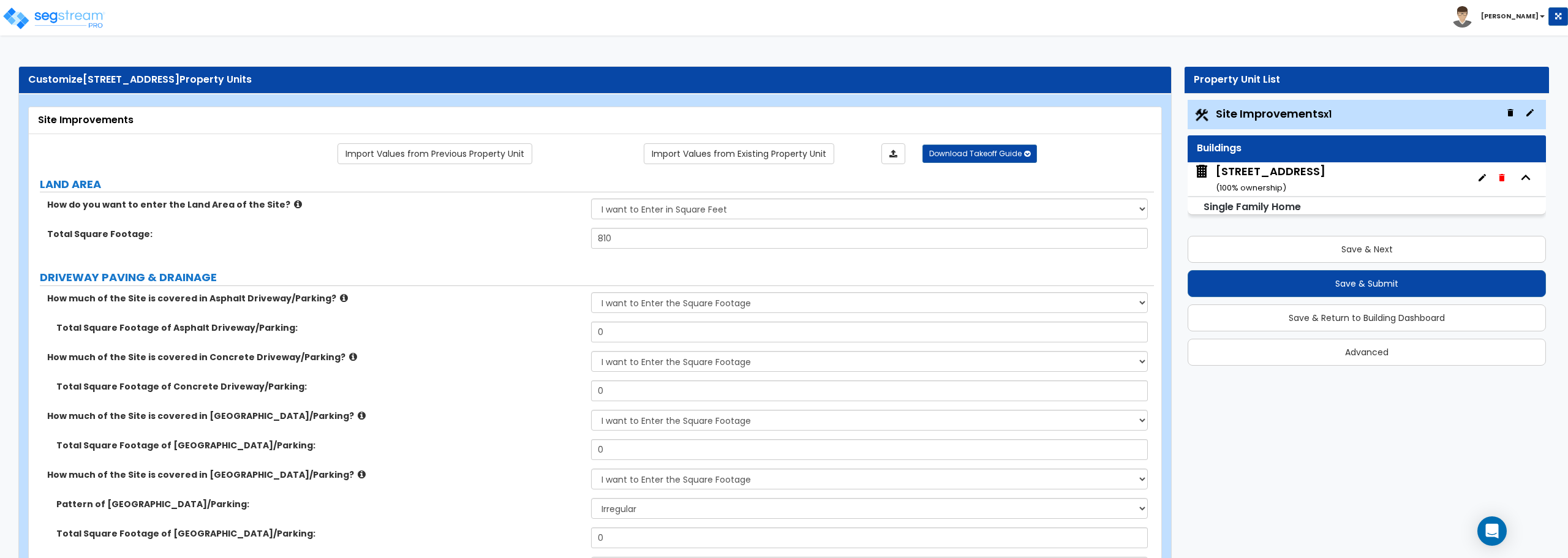
click at [1535, 109] on button "button" at bounding box center [1530, 113] width 20 height 20
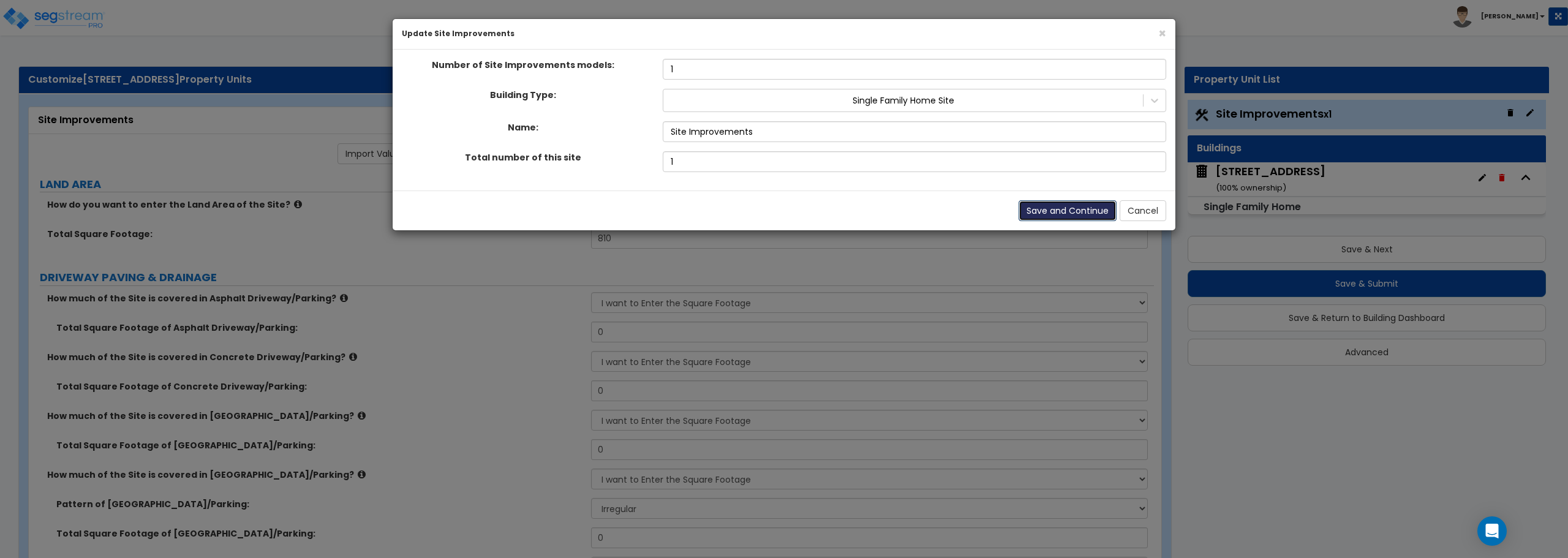
click at [1099, 209] on button "Save and Continue" at bounding box center [1068, 211] width 98 height 21
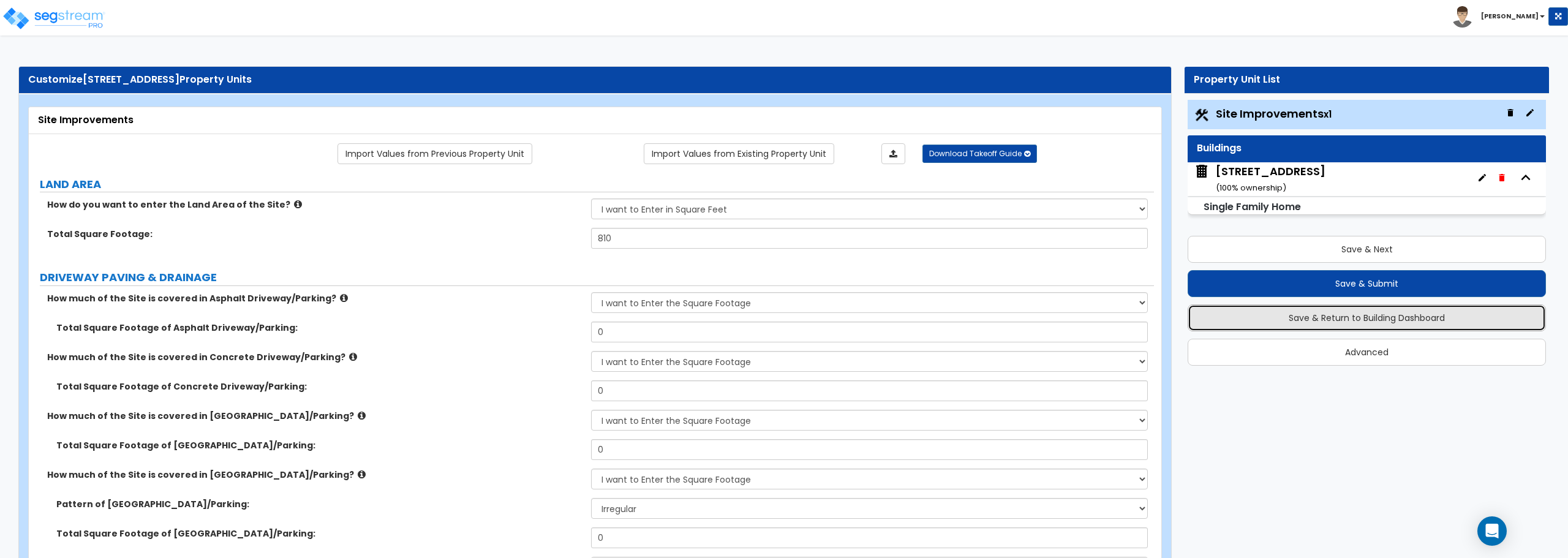
click at [1351, 313] on button "Save & Return to Building Dashboard" at bounding box center [1367, 318] width 358 height 27
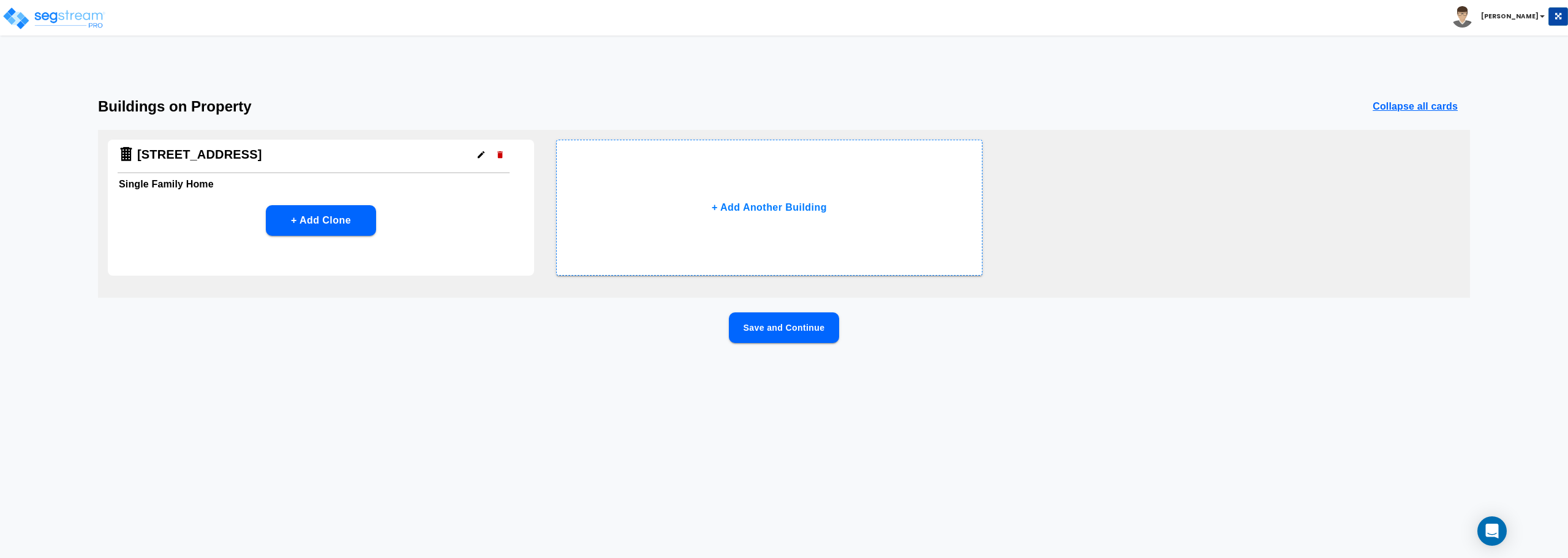
click at [228, 161] on h4 "5280 S 118th Rd" at bounding box center [200, 155] width 125 height 15
click at [475, 153] on button "button" at bounding box center [481, 155] width 19 height 19
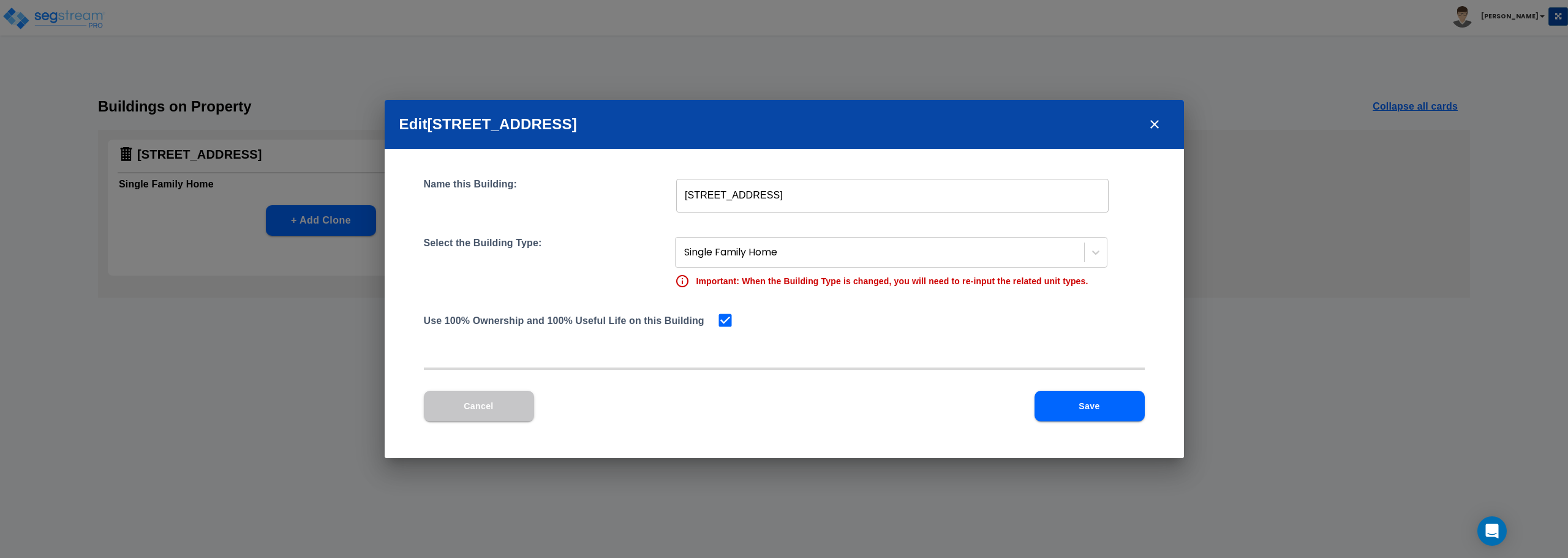
click at [1090, 405] on button "Save" at bounding box center [1090, 406] width 110 height 31
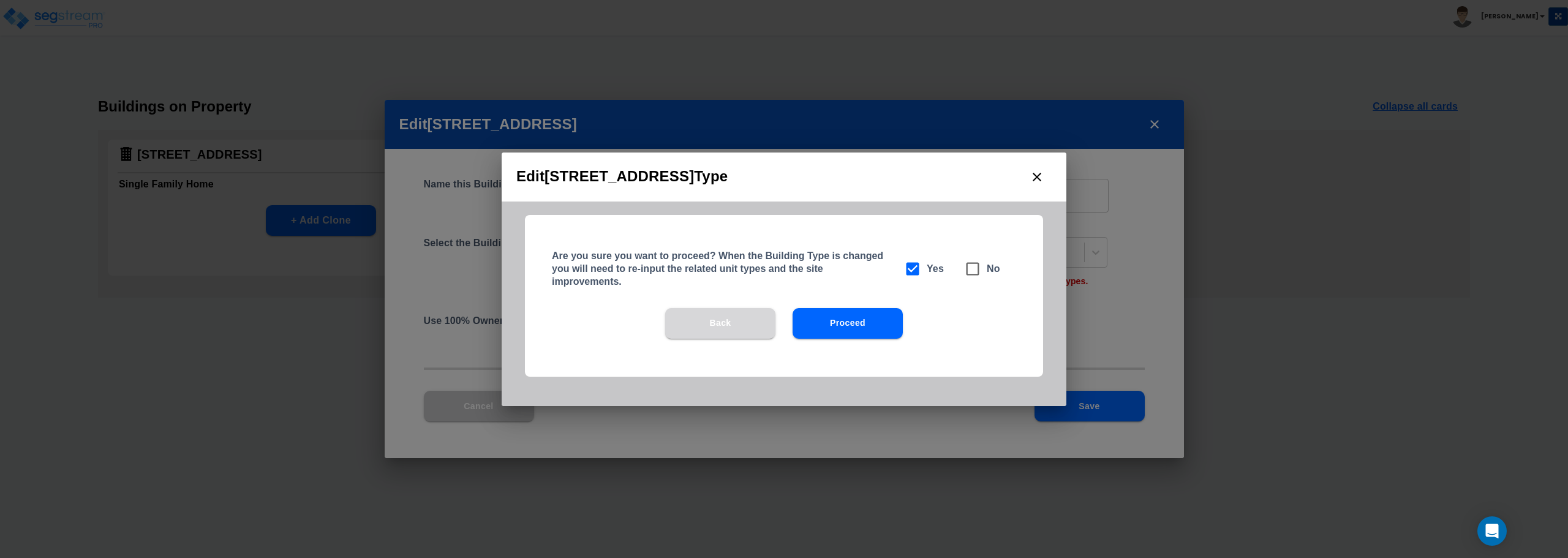
click at [749, 319] on button "Back" at bounding box center [721, 323] width 110 height 31
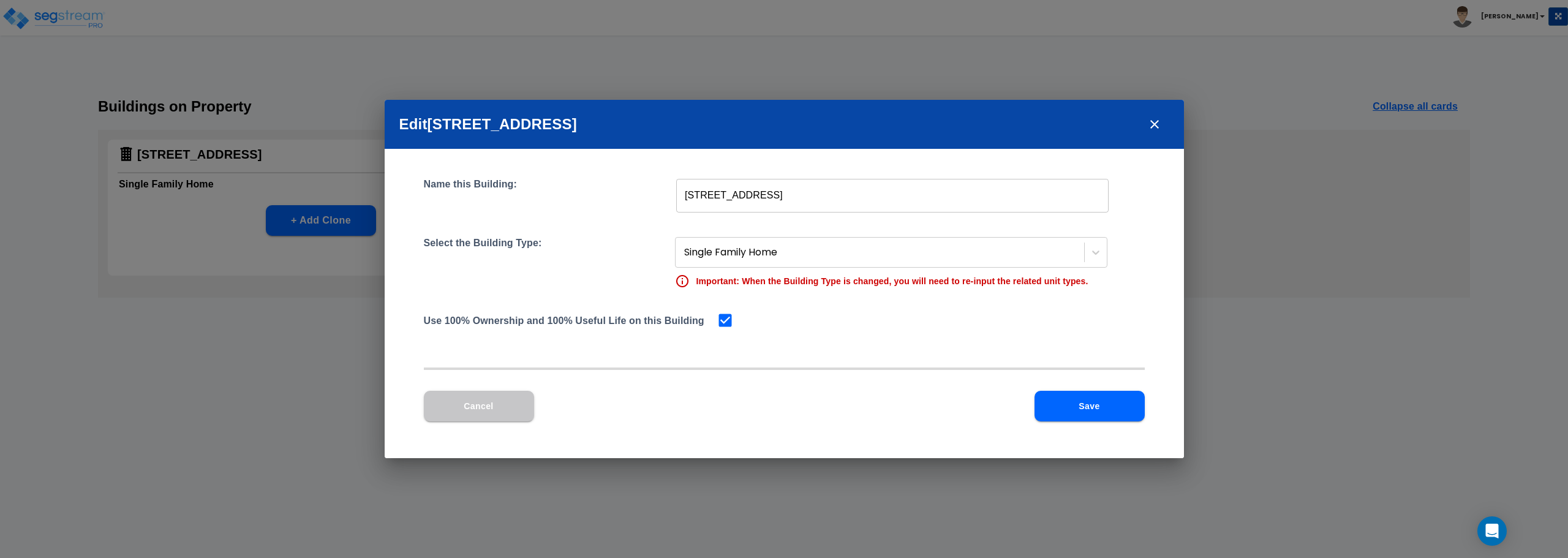
click at [463, 397] on button "Cancel" at bounding box center [479, 406] width 110 height 31
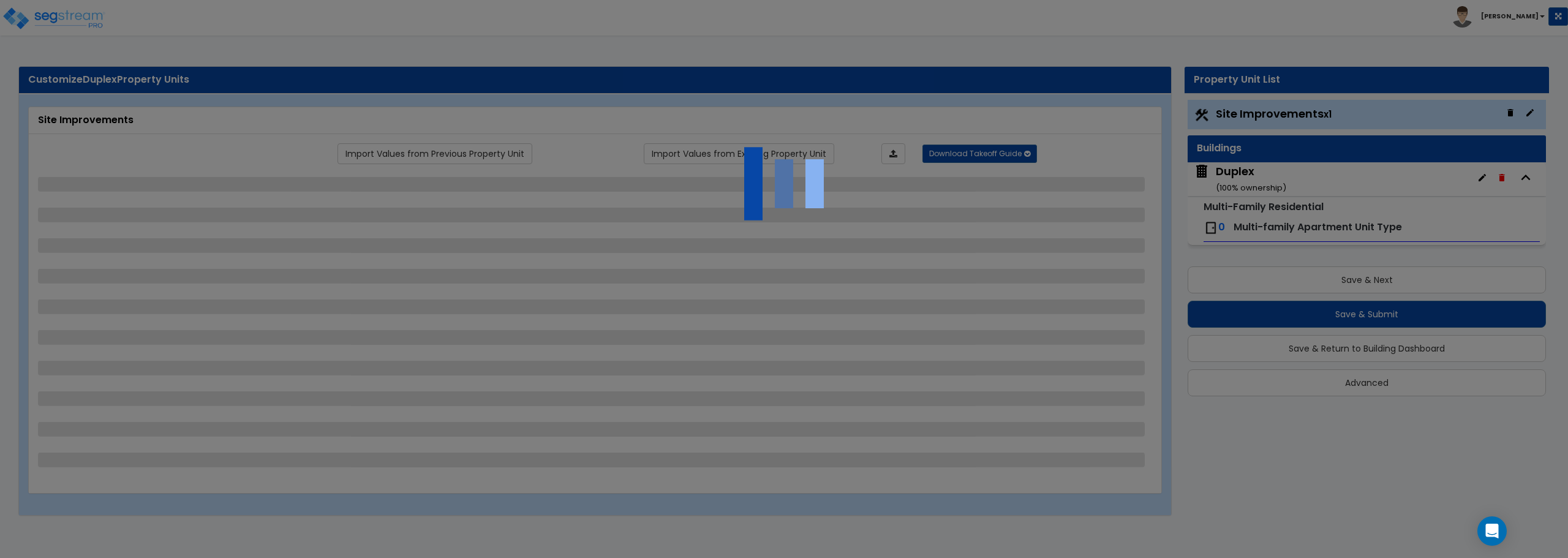
select select "2"
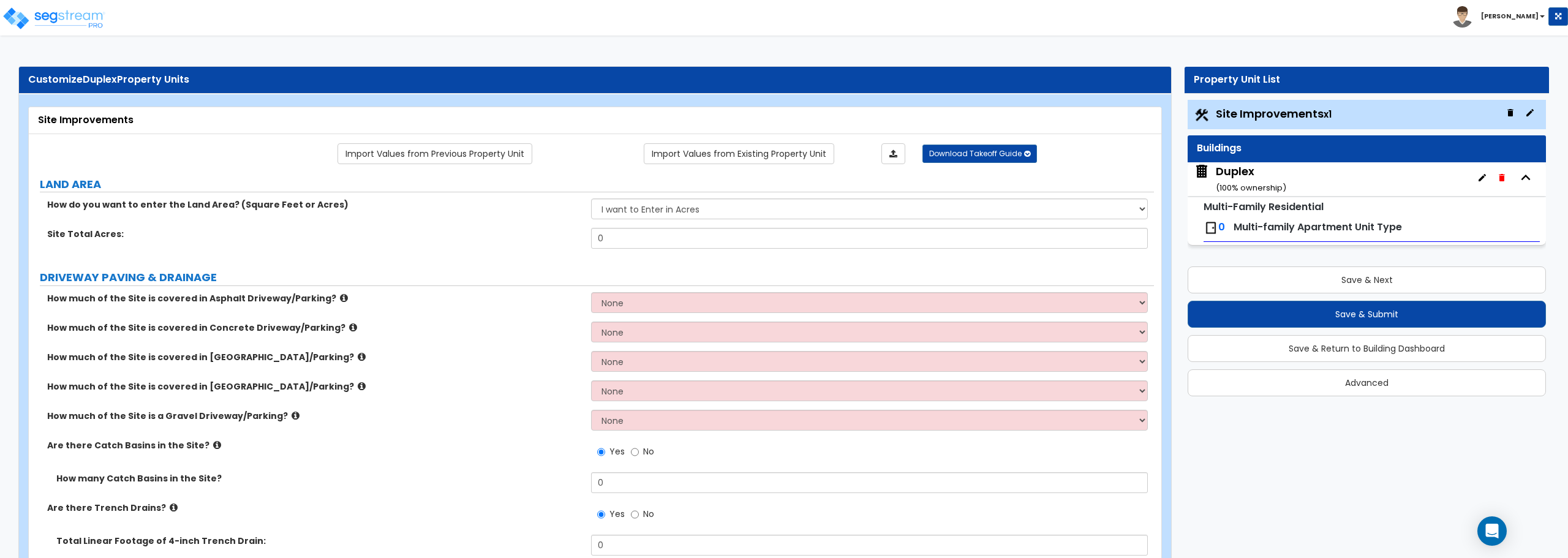
click at [1338, 227] on span "Multi-family Apartment Unit Type" at bounding box center [1317, 227] width 169 height 14
click at [1480, 178] on icon "button" at bounding box center [1482, 178] width 10 height 10
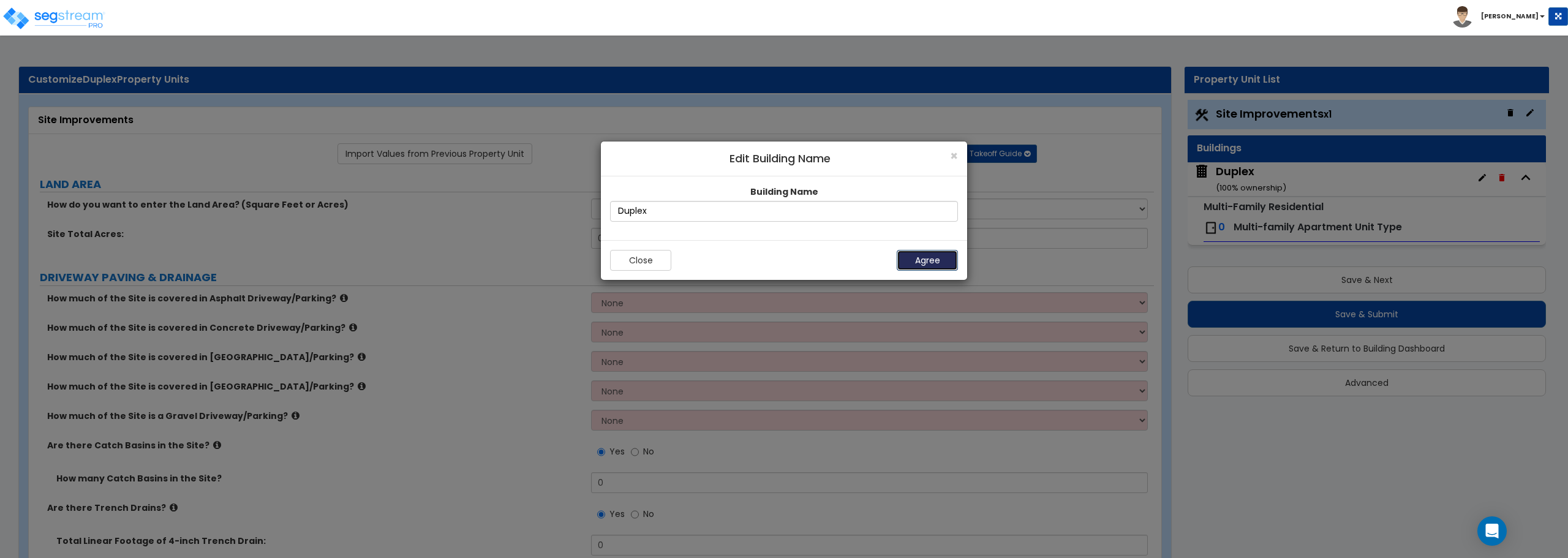
click at [943, 261] on button "Agree" at bounding box center [927, 260] width 61 height 21
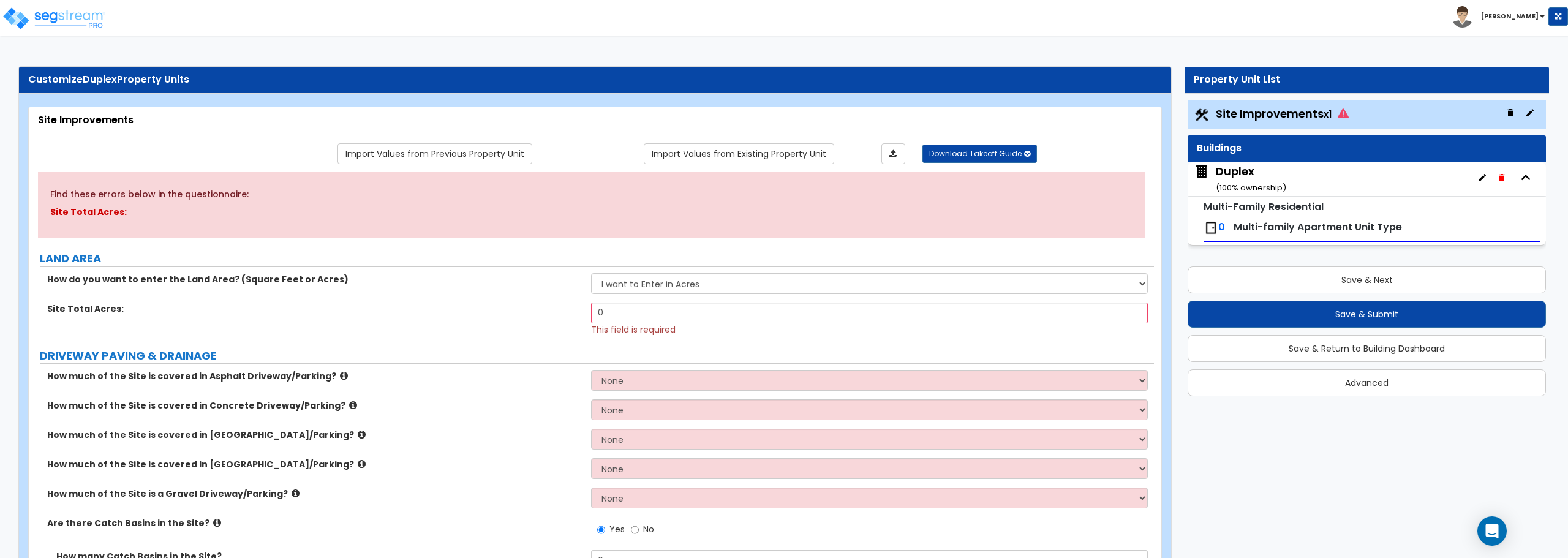
click at [1294, 109] on span "Site Improvements x1" at bounding box center [1282, 113] width 133 height 15
click at [1534, 112] on icon "button" at bounding box center [1530, 113] width 10 height 10
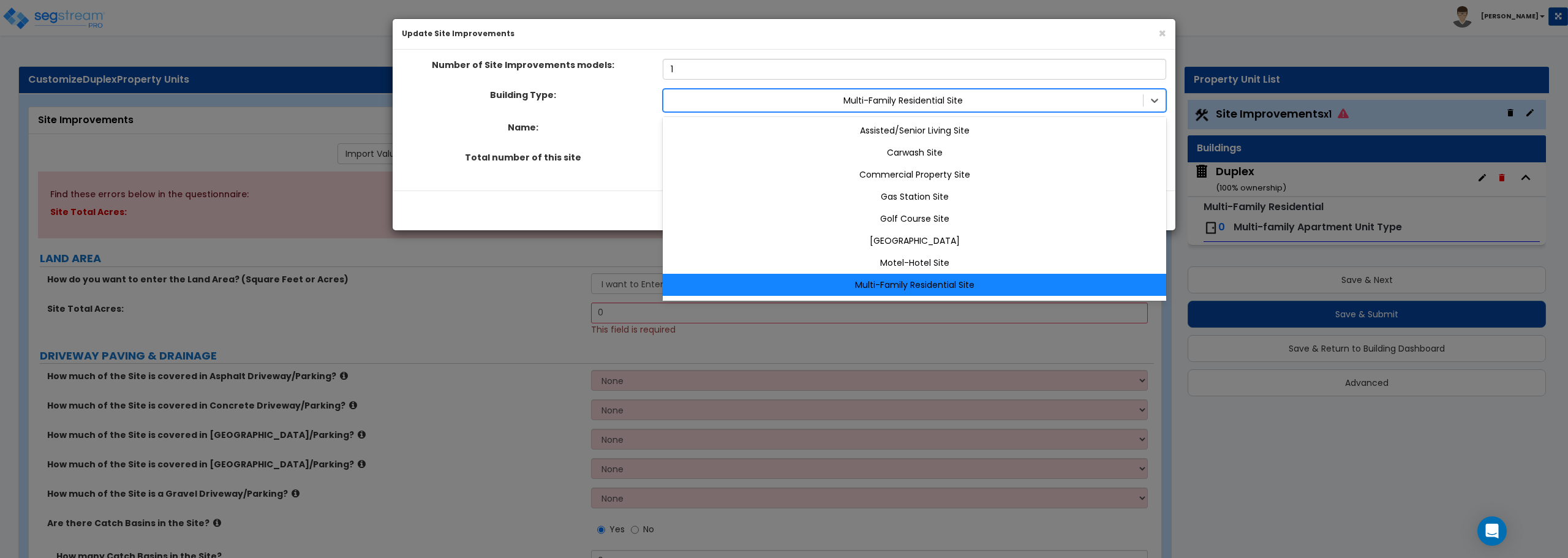
click at [930, 102] on div at bounding box center [903, 101] width 467 height 15
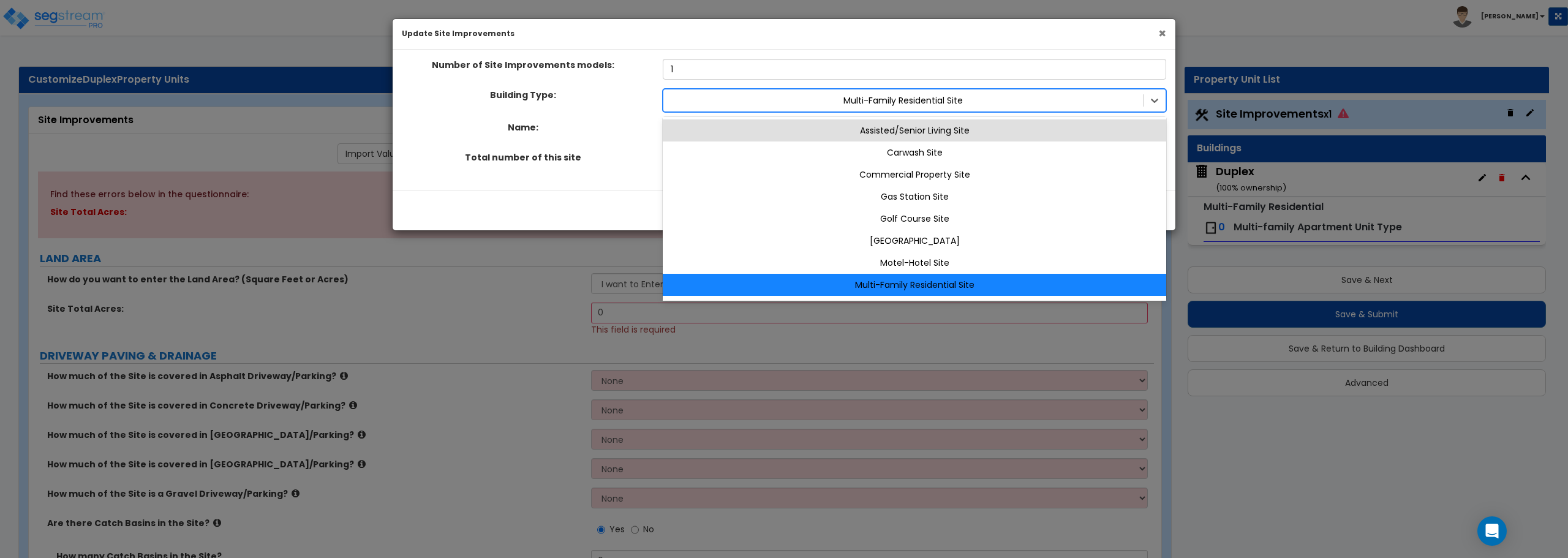
click at [1166, 31] on span "×" at bounding box center [1162, 33] width 8 height 18
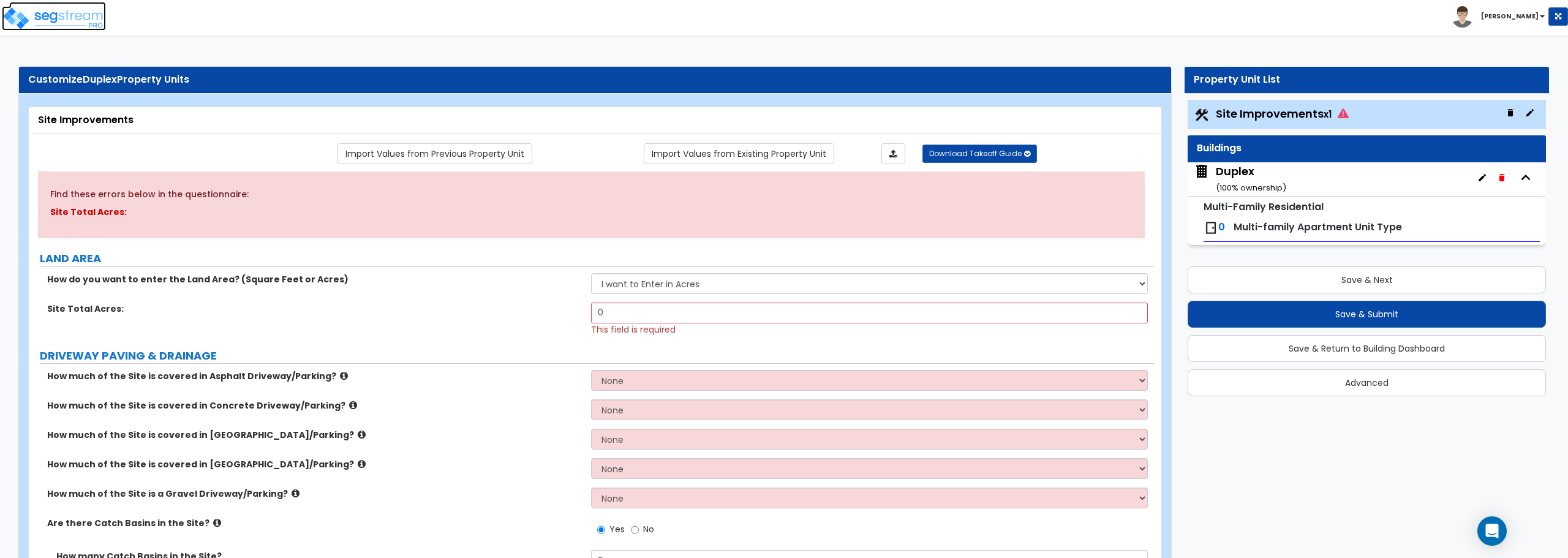
click at [58, 11] on img at bounding box center [54, 18] width 104 height 25
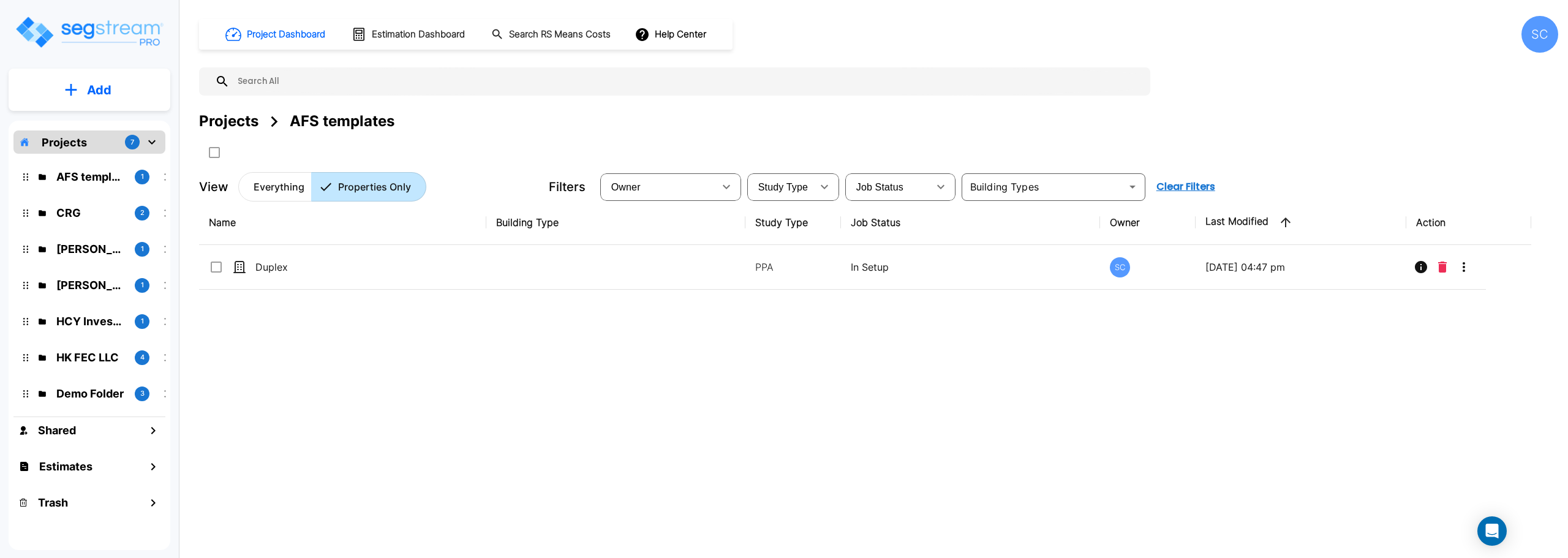
click at [108, 90] on p "Add" at bounding box center [99, 90] width 25 height 18
click at [115, 159] on p "Add Property" at bounding box center [97, 159] width 63 height 15
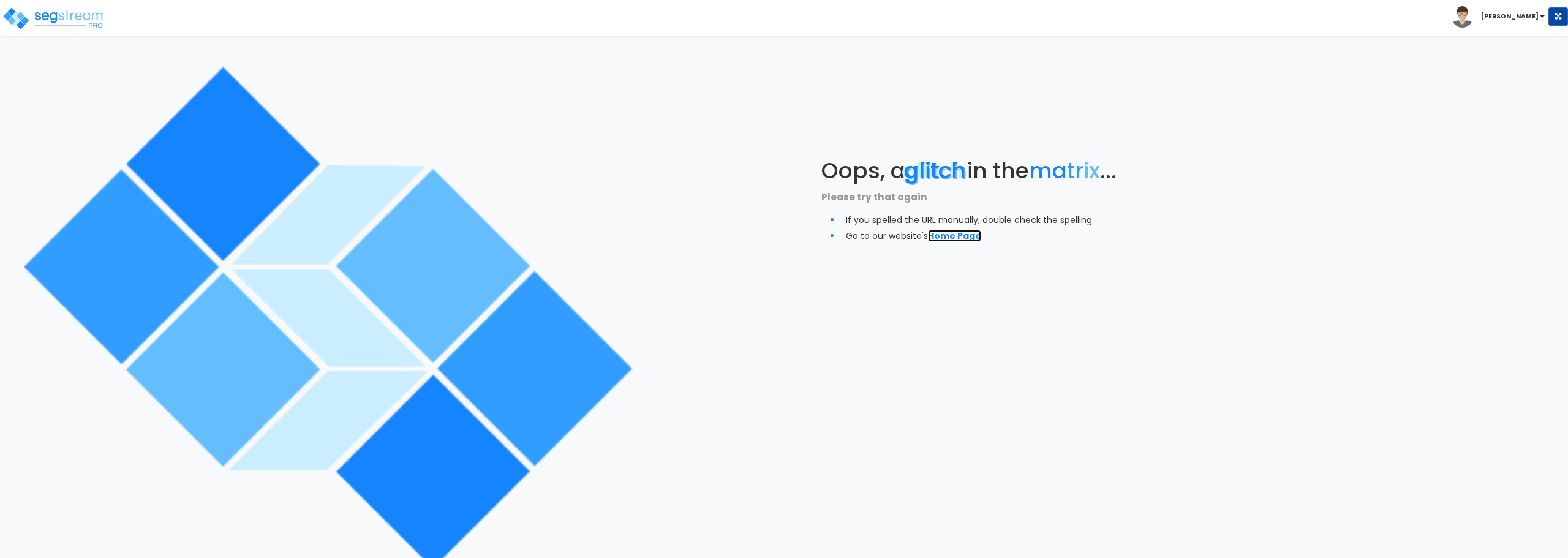
click at [962, 238] on link "Home Page" at bounding box center [954, 236] width 53 height 12
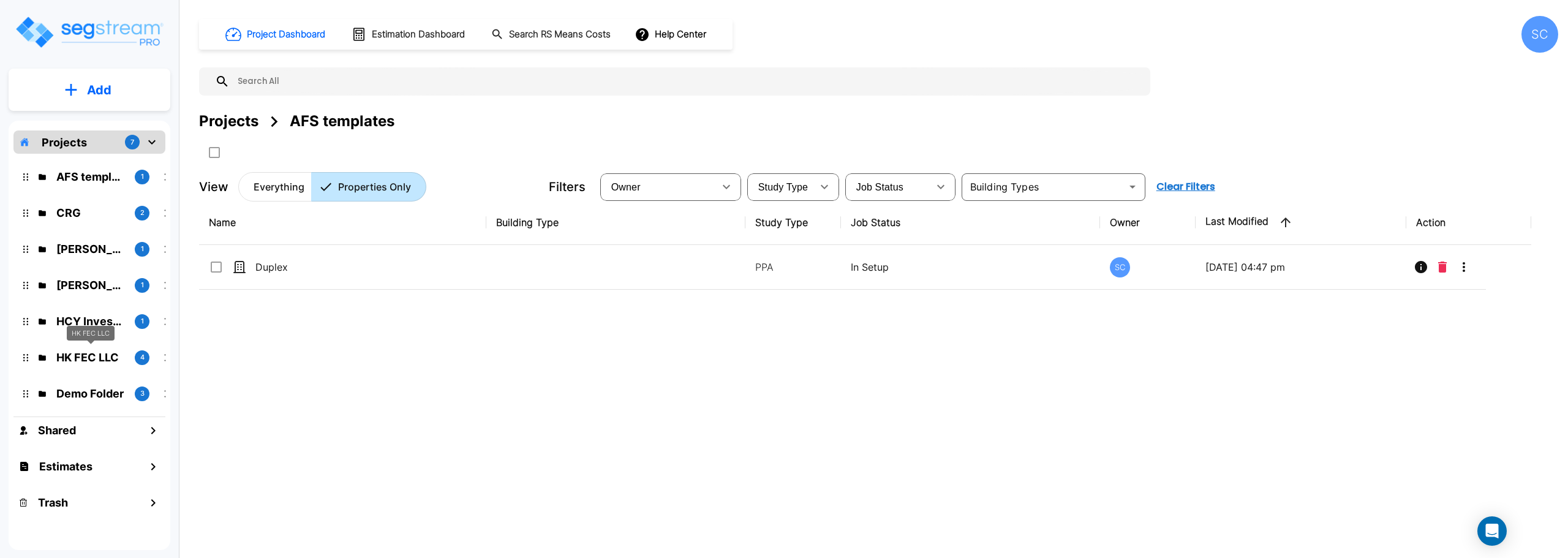
click at [78, 357] on p "HK FEC LLC" at bounding box center [91, 357] width 69 height 17
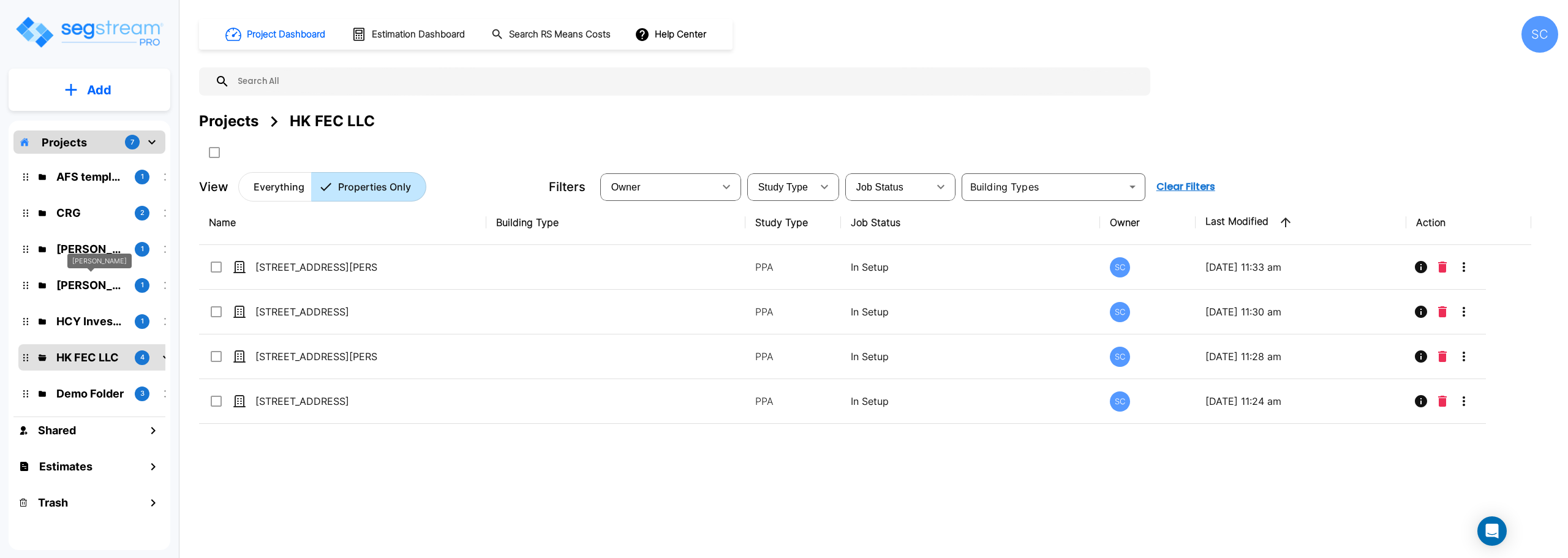
click at [80, 274] on div "[PERSON_NAME]" at bounding box center [99, 265] width 64 height 24
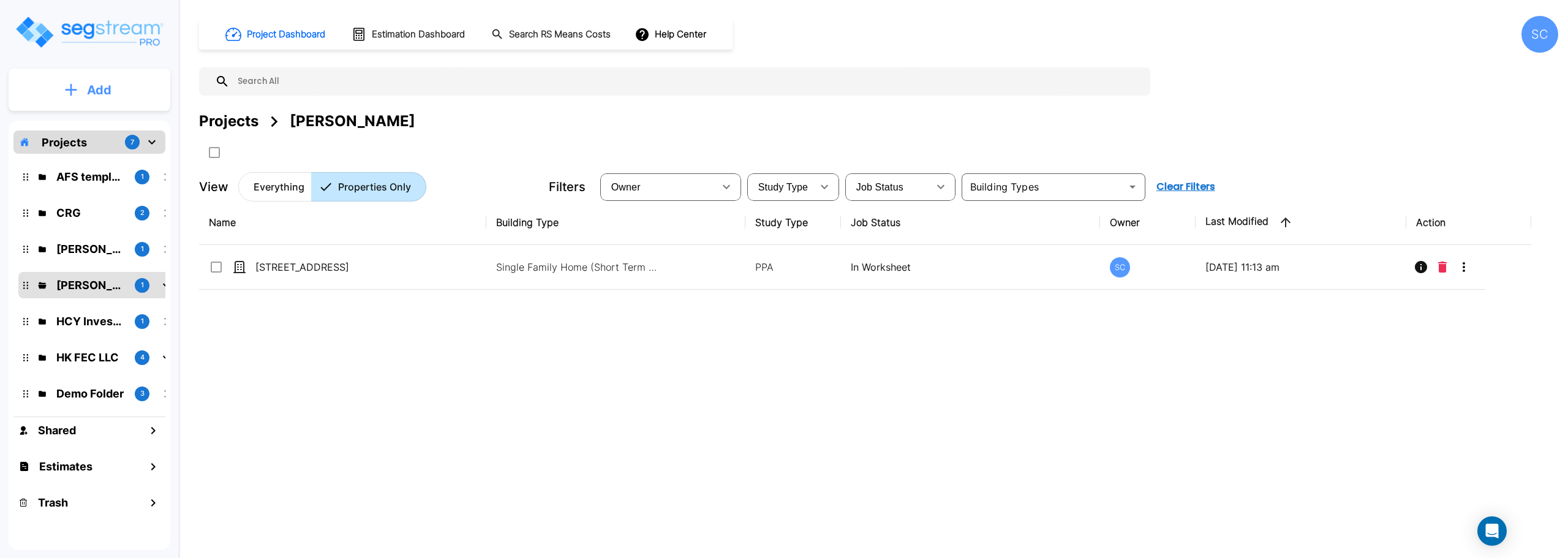
click at [101, 93] on p "Add" at bounding box center [99, 90] width 25 height 18
click at [94, 158] on p "Add Property" at bounding box center [97, 159] width 63 height 15
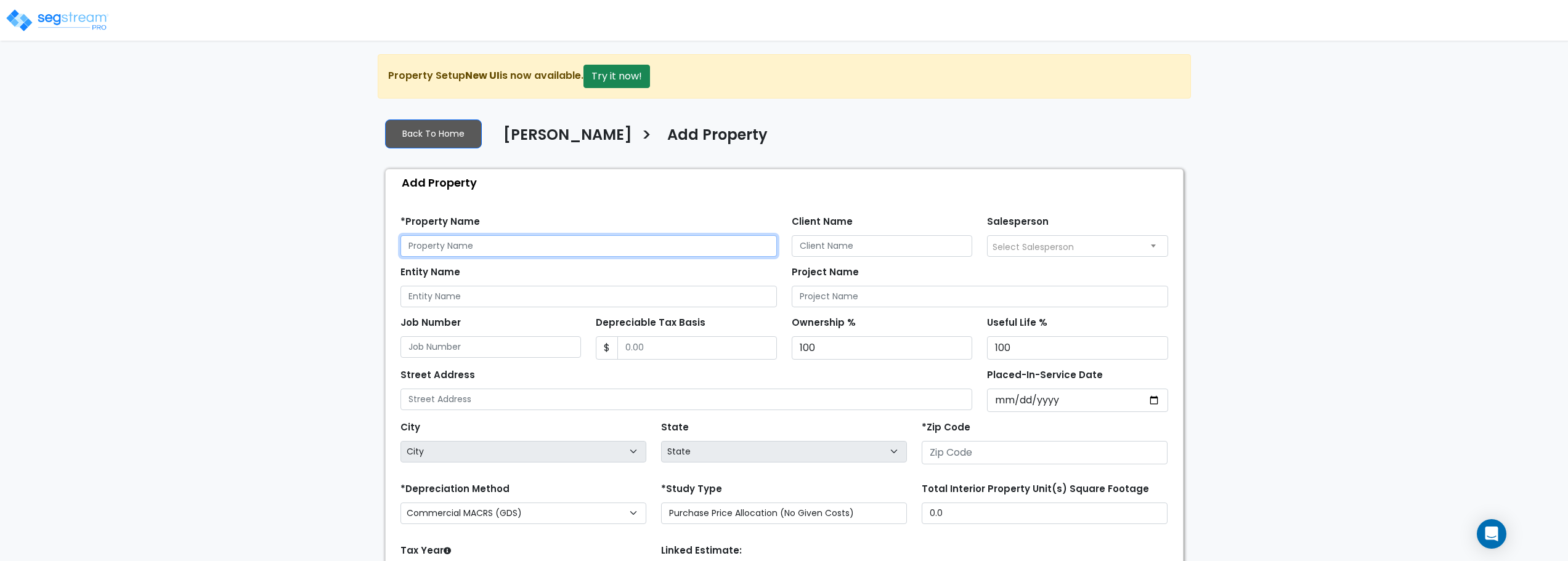
click at [517, 252] on input "text" at bounding box center [588, 246] width 376 height 22
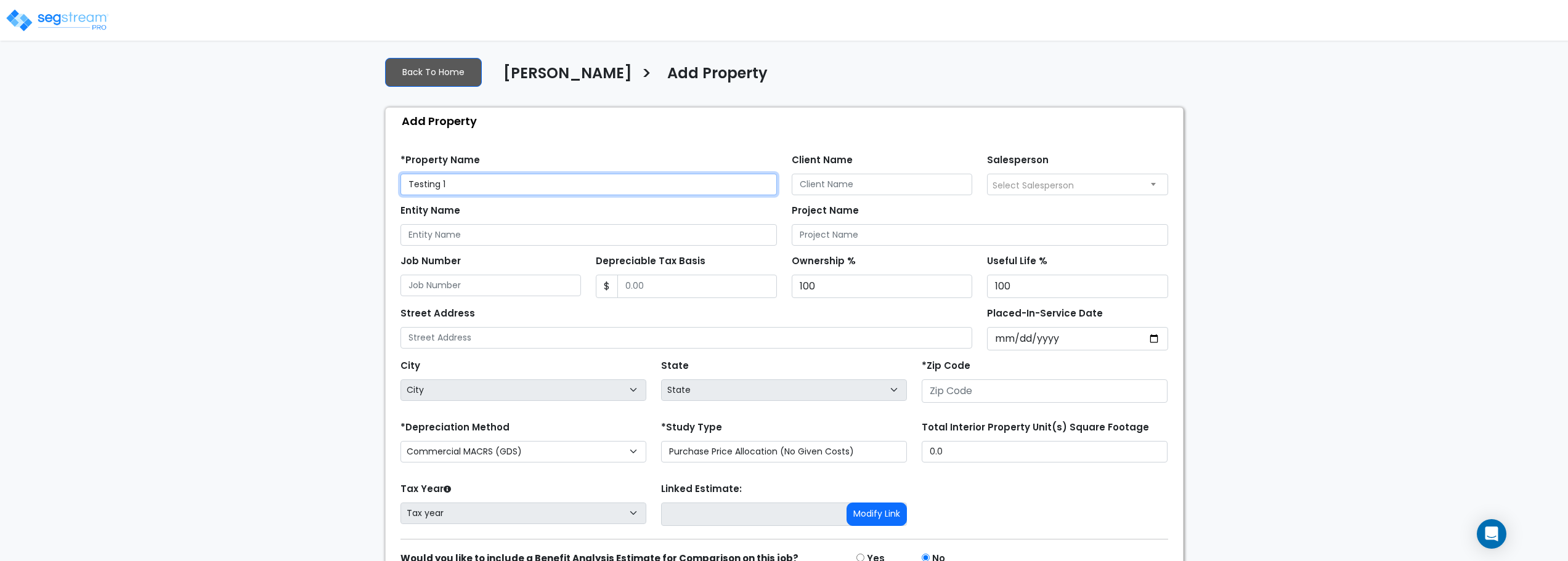
type input "Testing 1"
click at [980, 388] on input "number" at bounding box center [1044, 391] width 246 height 23
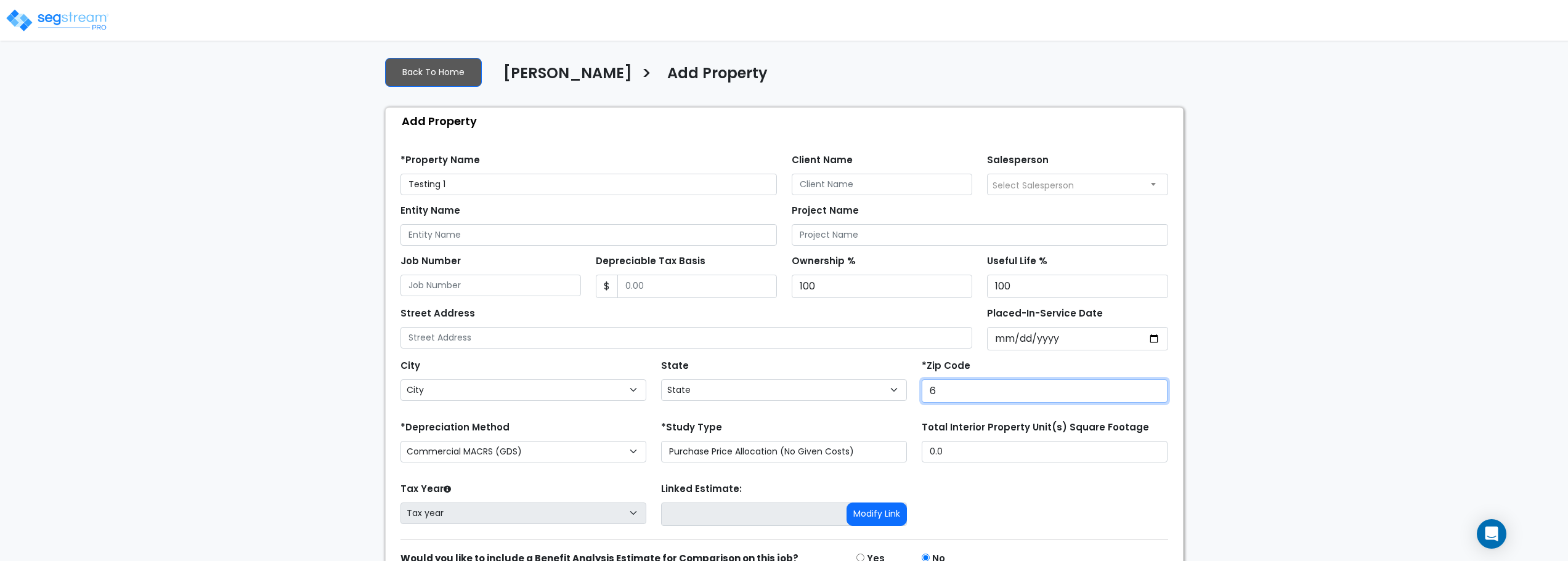
type input "65"
select select "MO"
type input "65807"
click at [987, 489] on div "Tax Year Please Enter The Placed In Service Date First. Tax year Prior Years De…" at bounding box center [784, 504] width 782 height 49
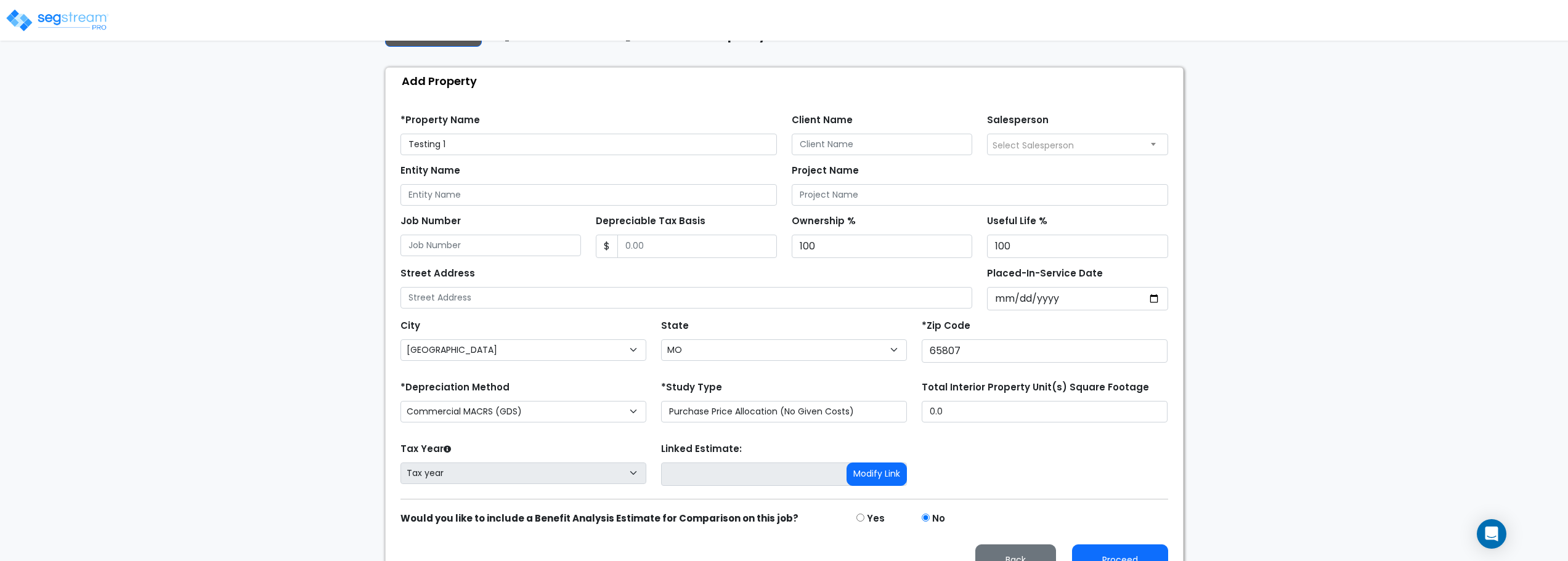
scroll to position [127, 0]
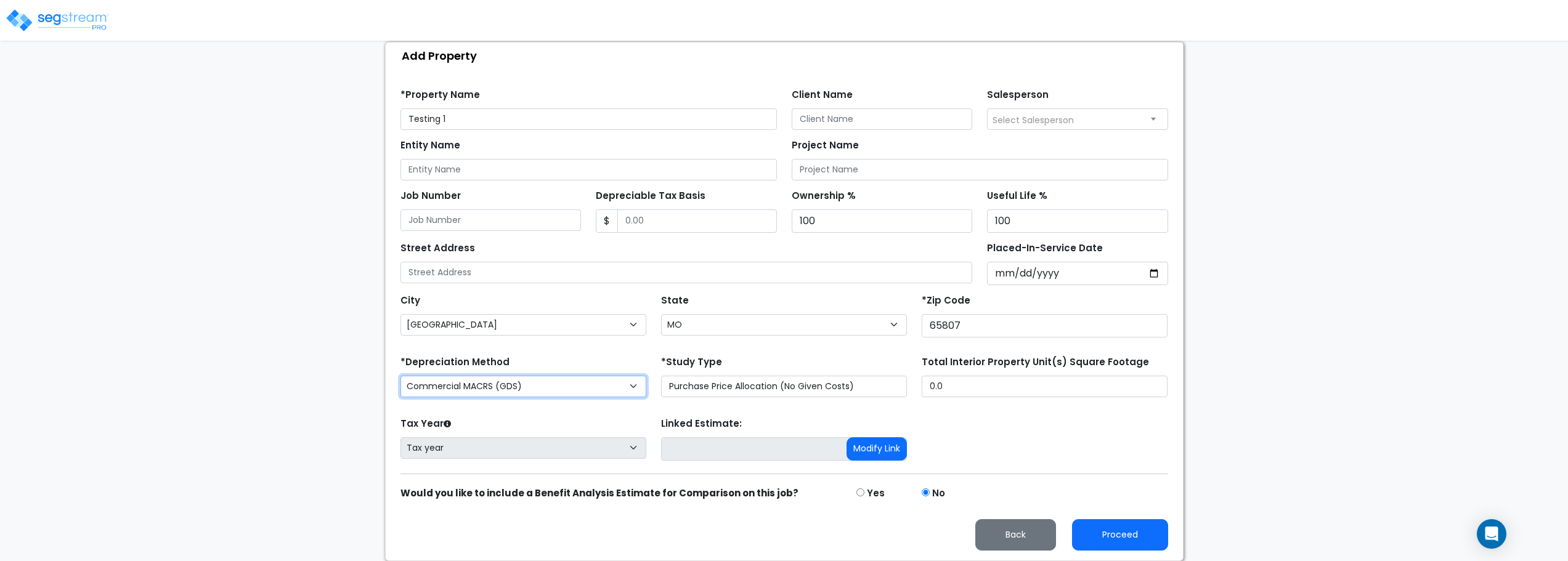
click at [559, 380] on select "Commercial MACRS (GDS) Residential Rental MACRS (GDS) Commercial MACRS (GDS) QIP" at bounding box center [523, 386] width 246 height 22
select select "RRM(_49"
click at [1133, 530] on button "Proceed" at bounding box center [1120, 534] width 96 height 31
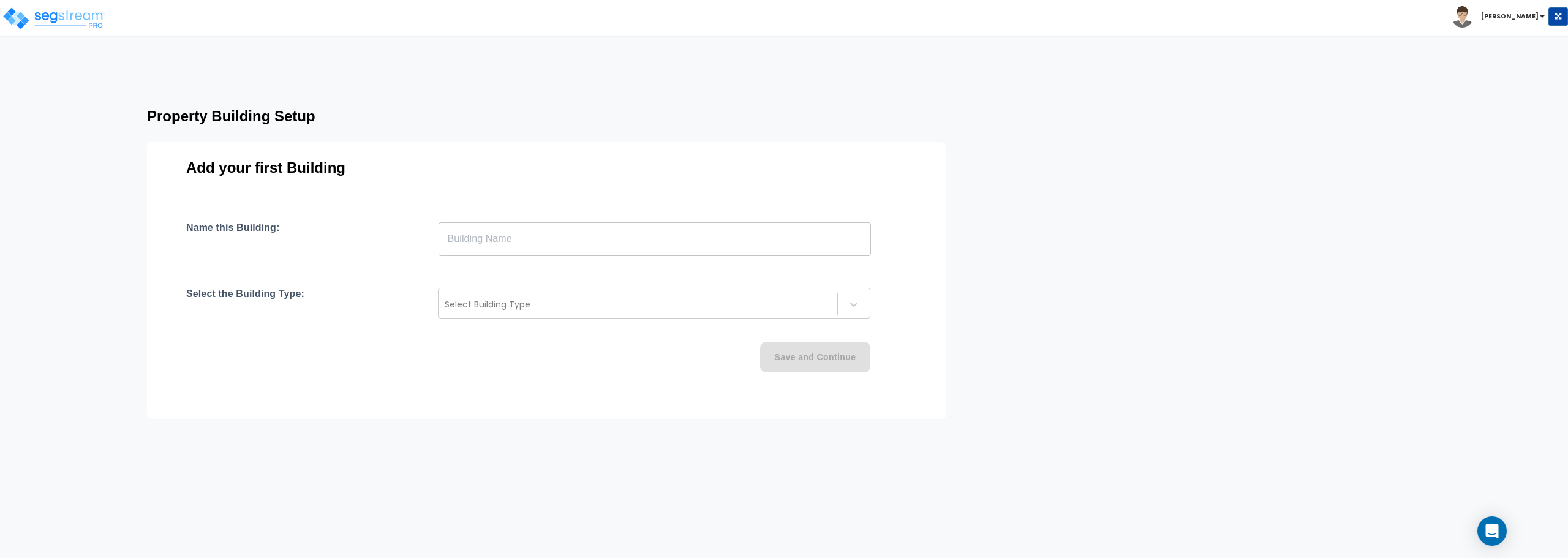
click at [769, 236] on input "text" at bounding box center [654, 239] width 432 height 34
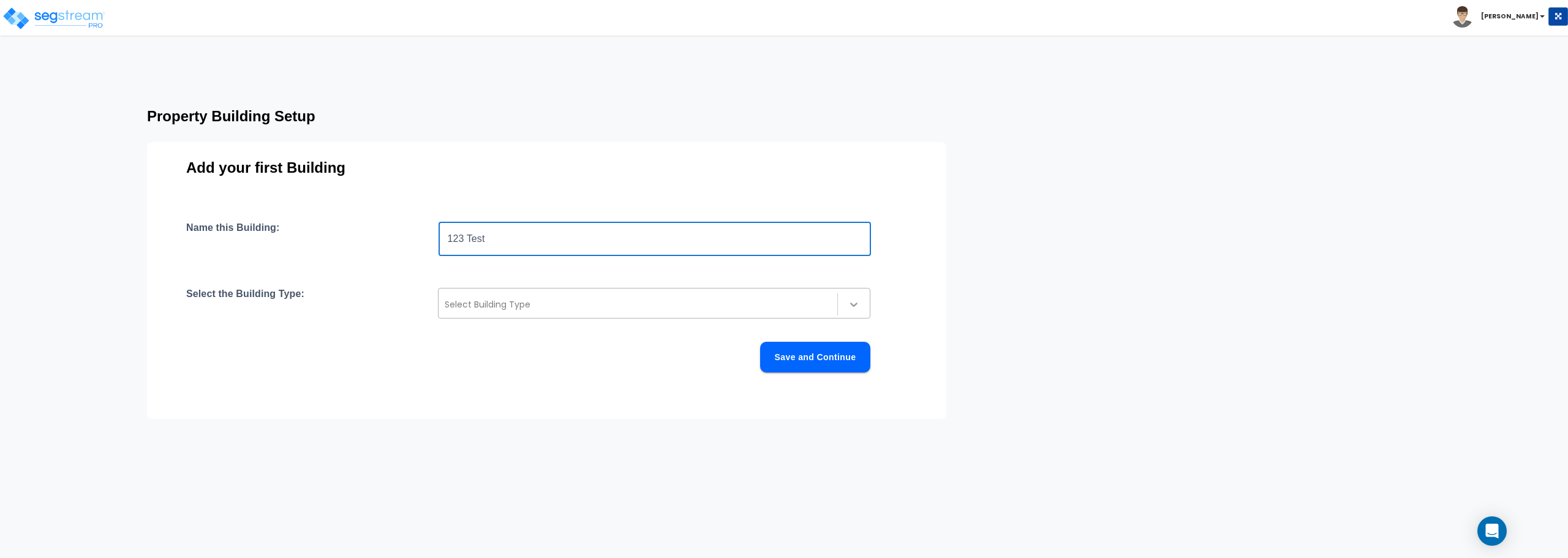
type input "123 Test"
click at [857, 300] on icon at bounding box center [854, 304] width 12 height 12
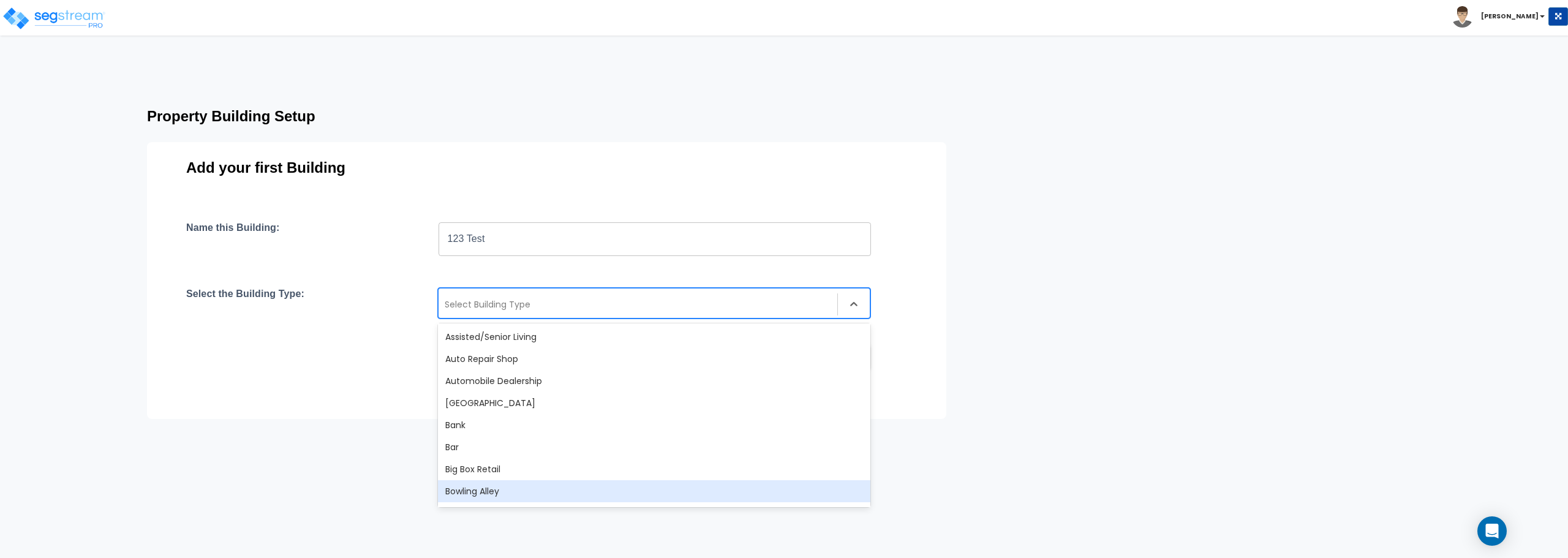
drag, startPoint x: 458, startPoint y: 332, endPoint x: 473, endPoint y: 490, distance: 158.7
click at [473, 490] on div "Assisted/Senior Living Auto Repair Shop Automobile Dealership Auxiliary Buildin…" at bounding box center [654, 415] width 432 height 184
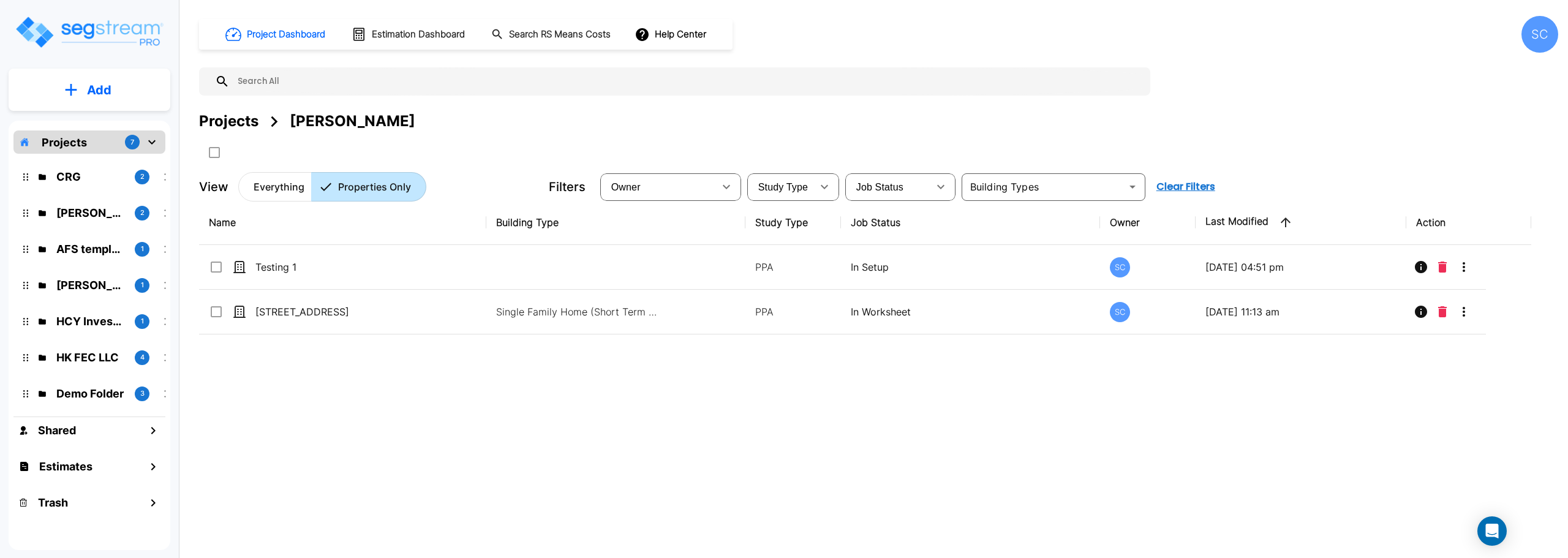
click at [72, 175] on p "CRG" at bounding box center [91, 177] width 69 height 17
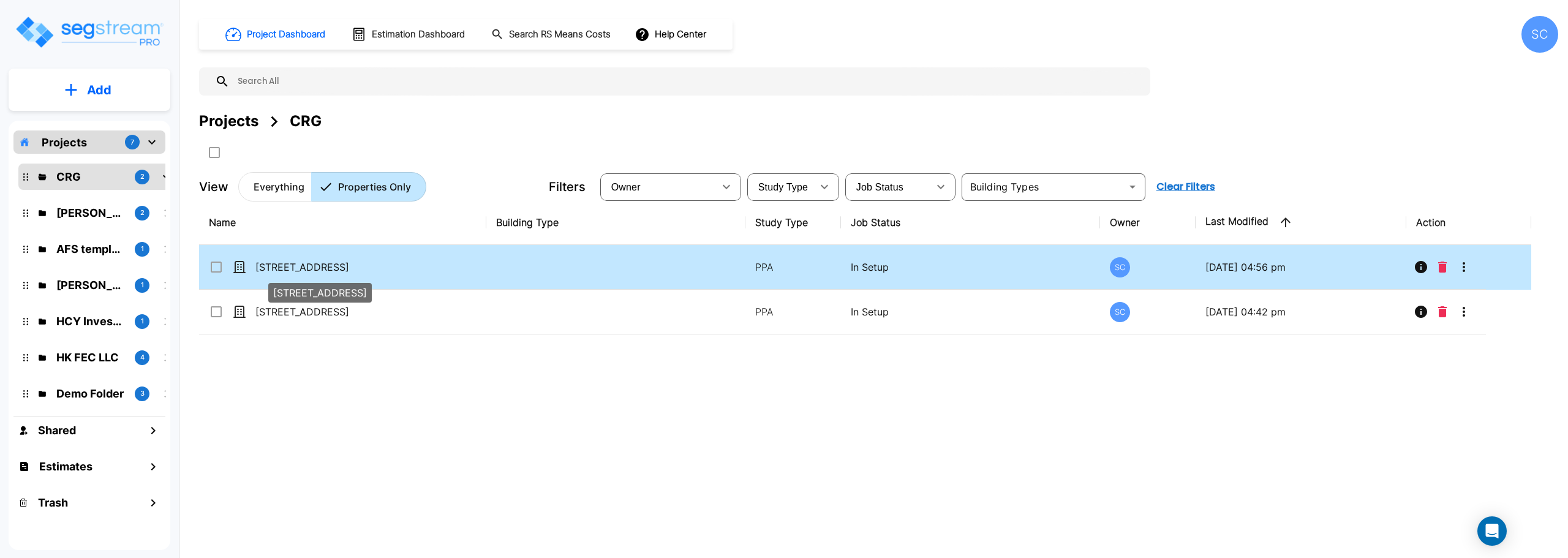
click at [269, 267] on p "[STREET_ADDRESS]" at bounding box center [316, 267] width 123 height 15
checkbox input "true"
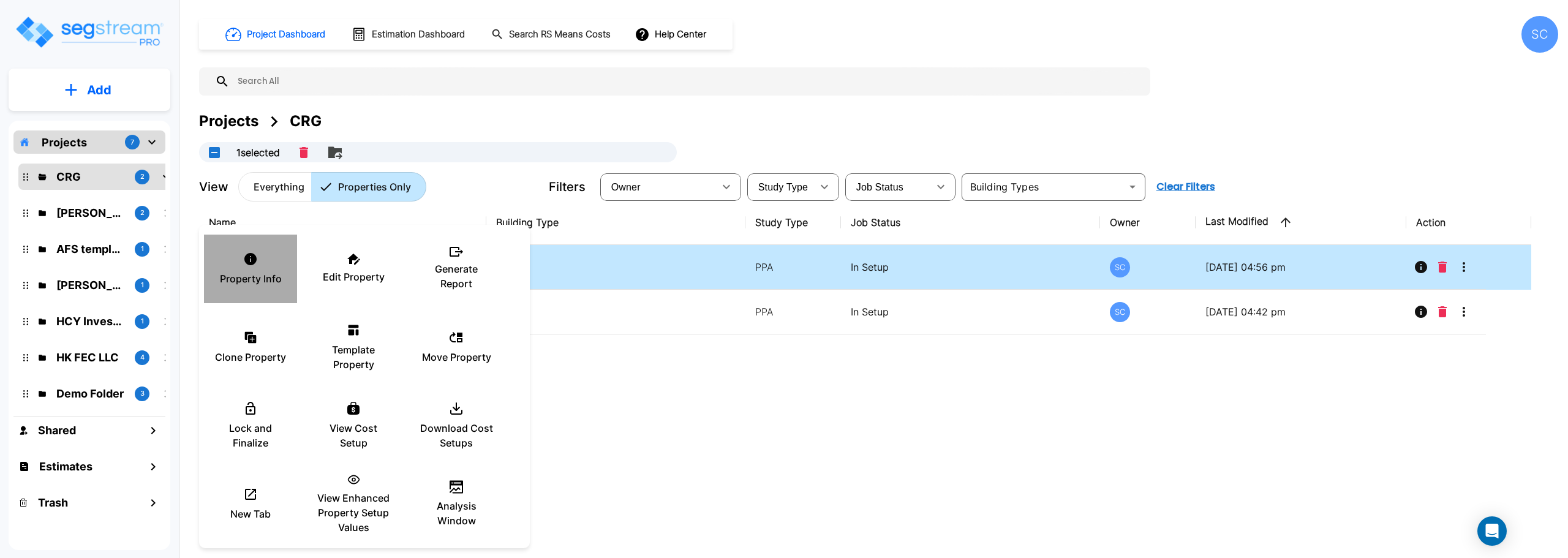
click at [269, 270] on div "Property Info" at bounding box center [251, 269] width 74 height 61
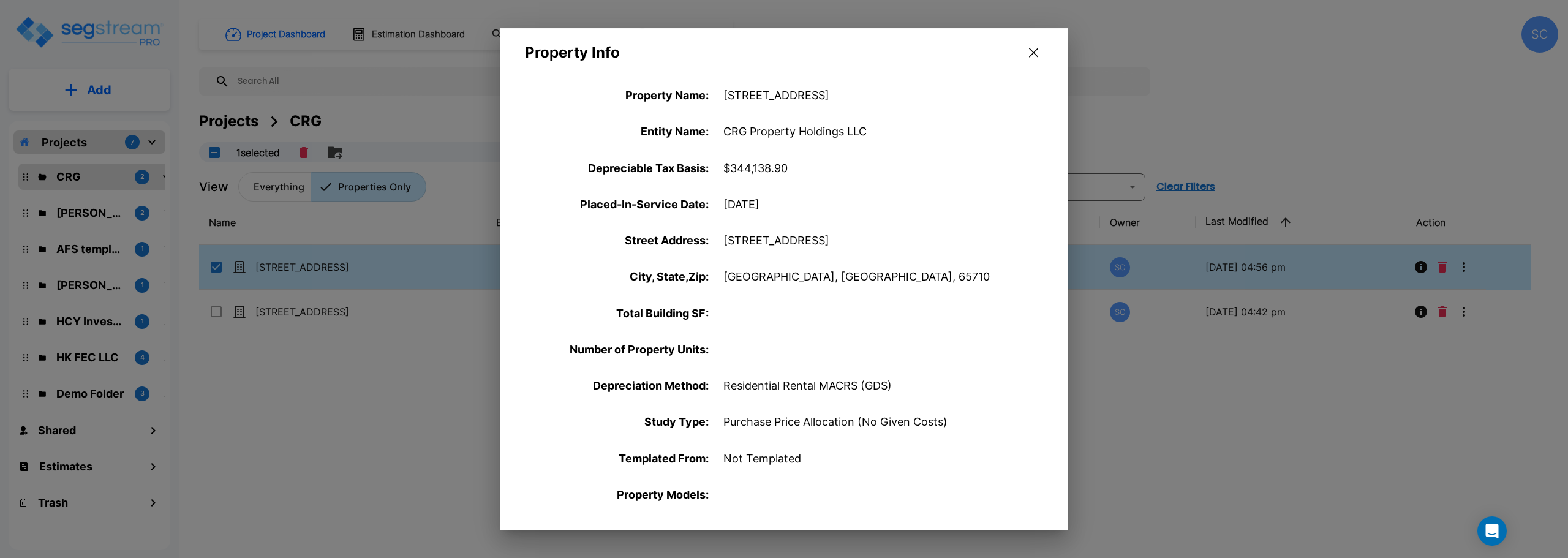
click at [789, 126] on p "CRG Property Holdings LLC" at bounding box center [876, 131] width 306 height 17
click at [1036, 45] on button "button" at bounding box center [1033, 53] width 19 height 20
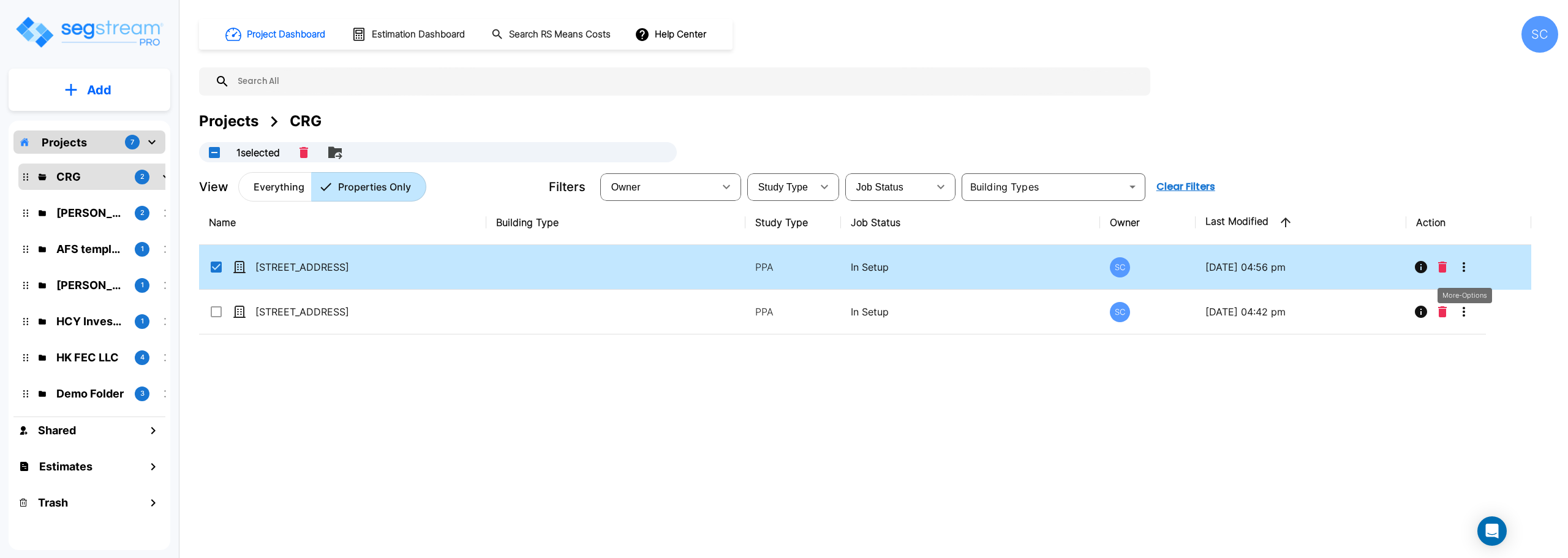
click at [1465, 260] on icon "More-Options" at bounding box center [1464, 267] width 15 height 15
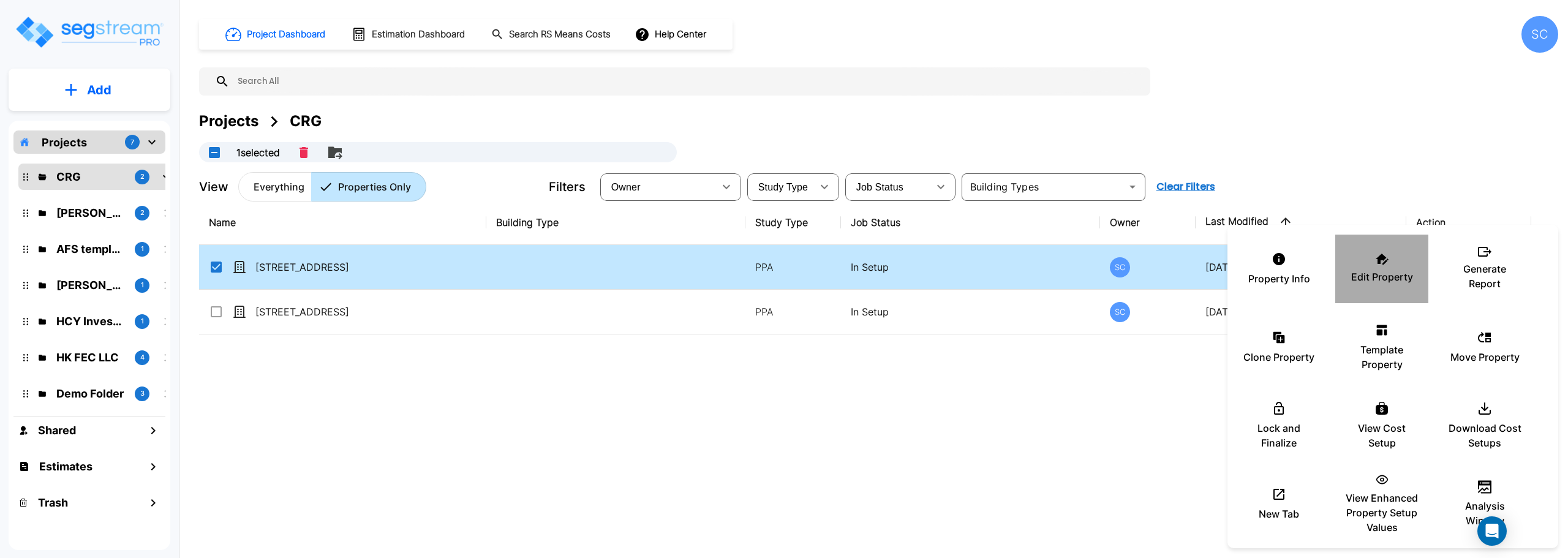
click at [1366, 273] on p "Edit Property" at bounding box center [1382, 277] width 62 height 15
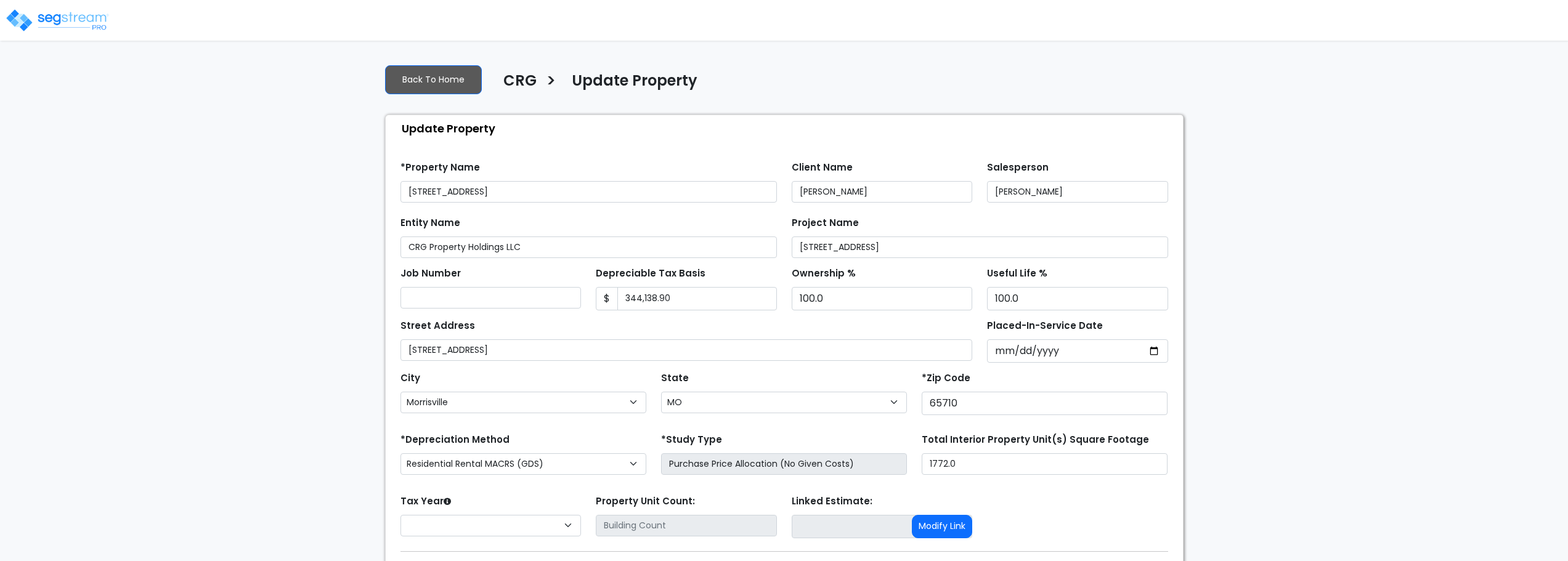
select select "MO"
select select "2022"
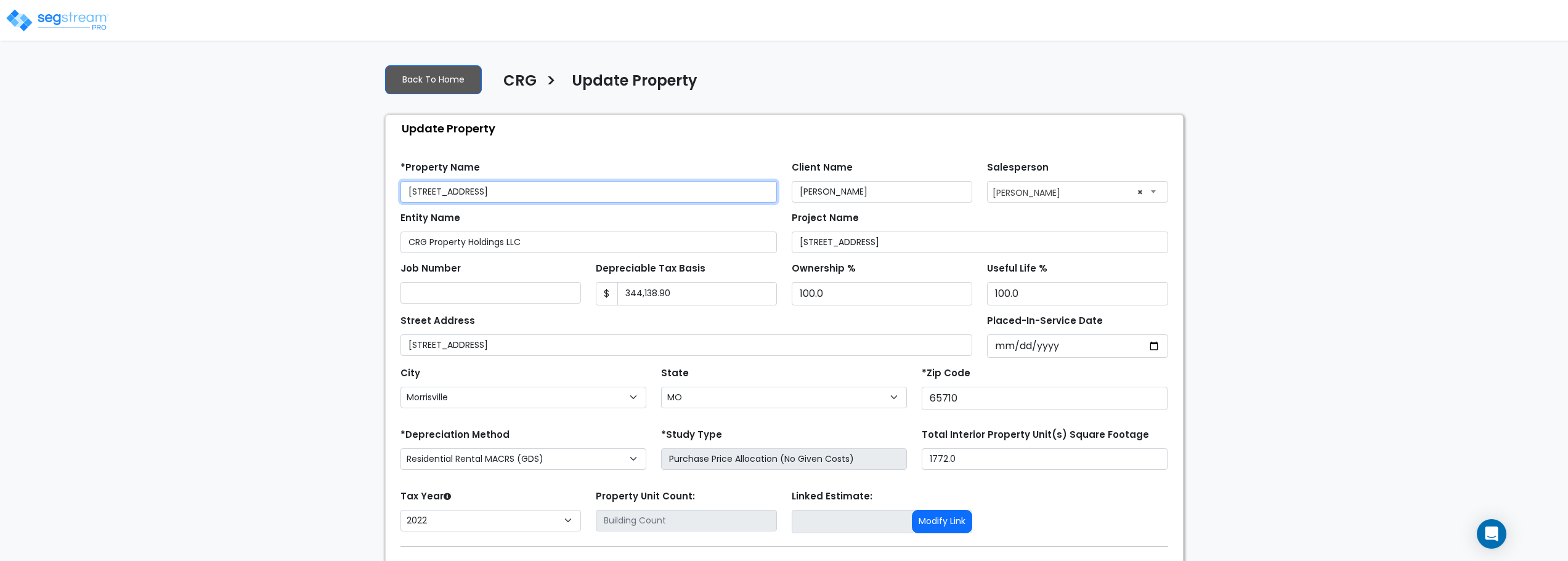
click at [426, 191] on input "[STREET_ADDRESS]" at bounding box center [588, 192] width 376 height 22
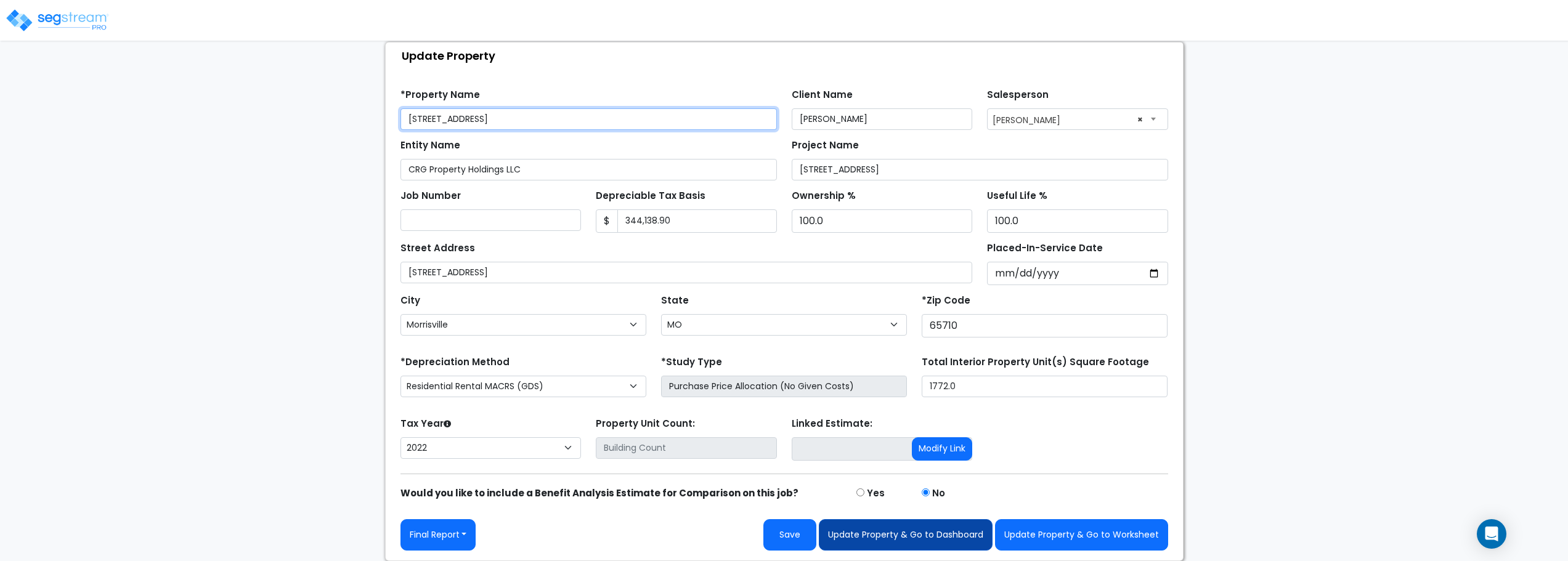
type input "[STREET_ADDRESS]"
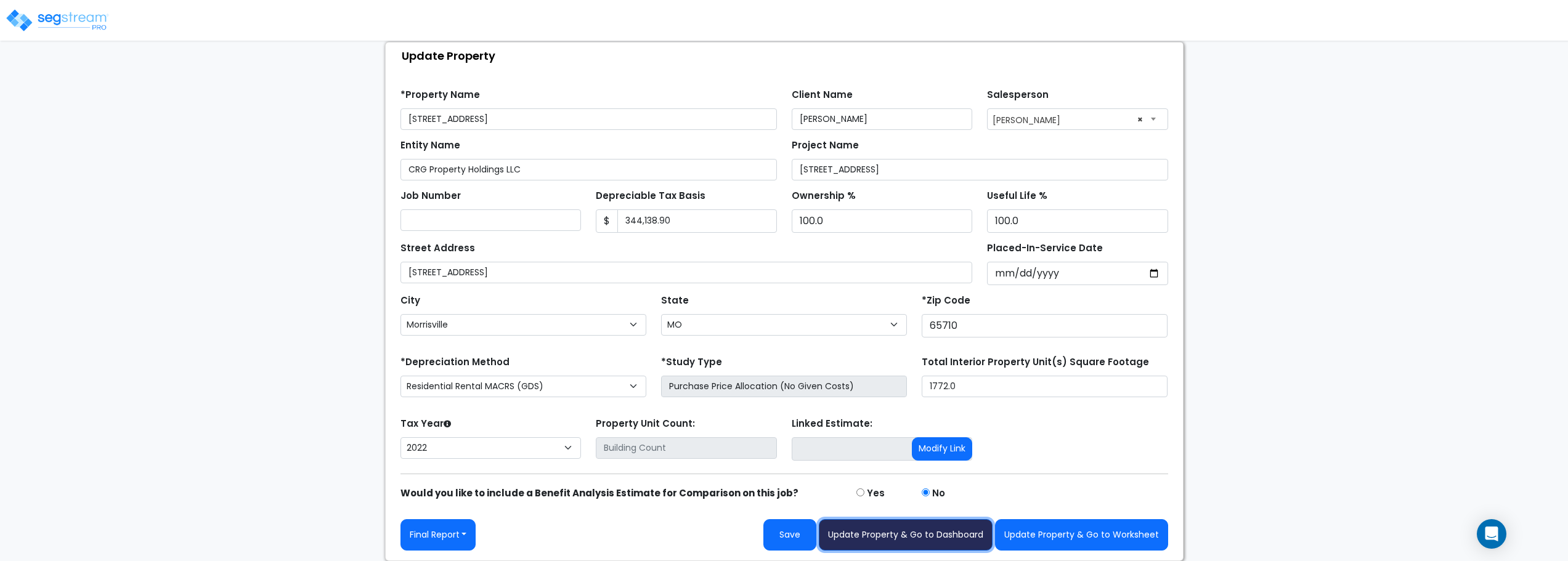
click at [936, 530] on button "Update Property & Go to Dashboard" at bounding box center [906, 534] width 174 height 31
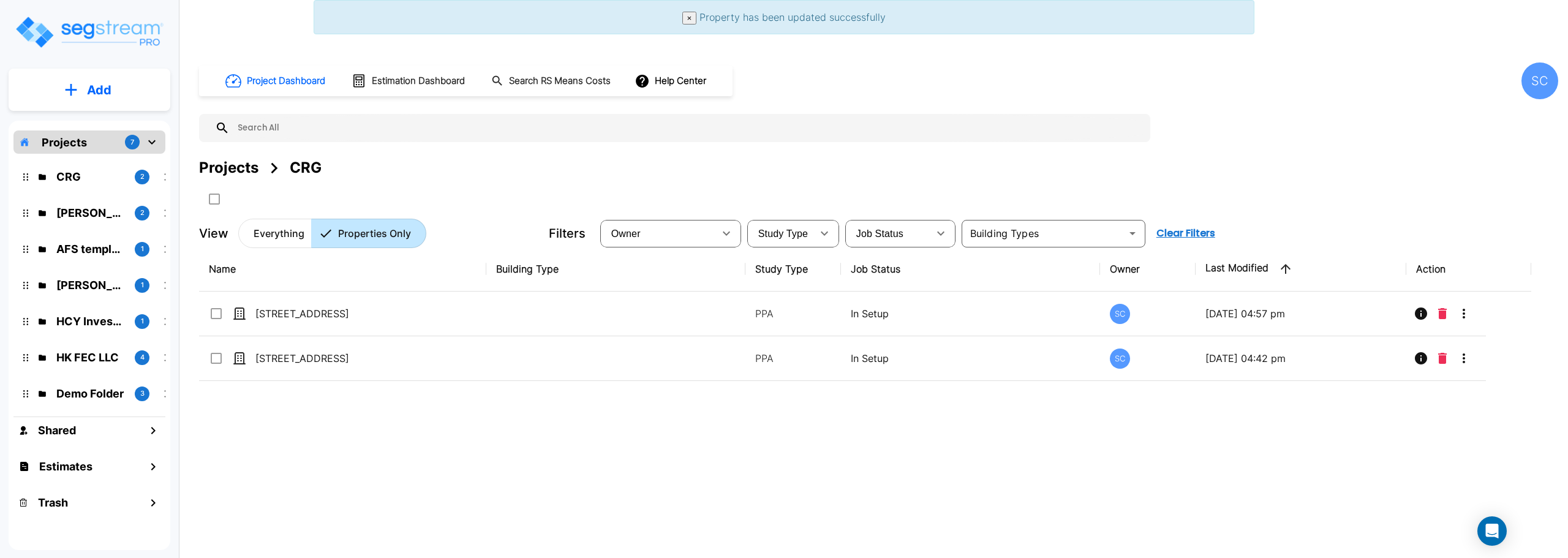
click at [713, 468] on div "Name Building Type Study Type Job Status Owner Last Modified Action [STREET_ADD…" at bounding box center [865, 419] width 1332 height 346
